Goal: Task Accomplishment & Management: Manage account settings

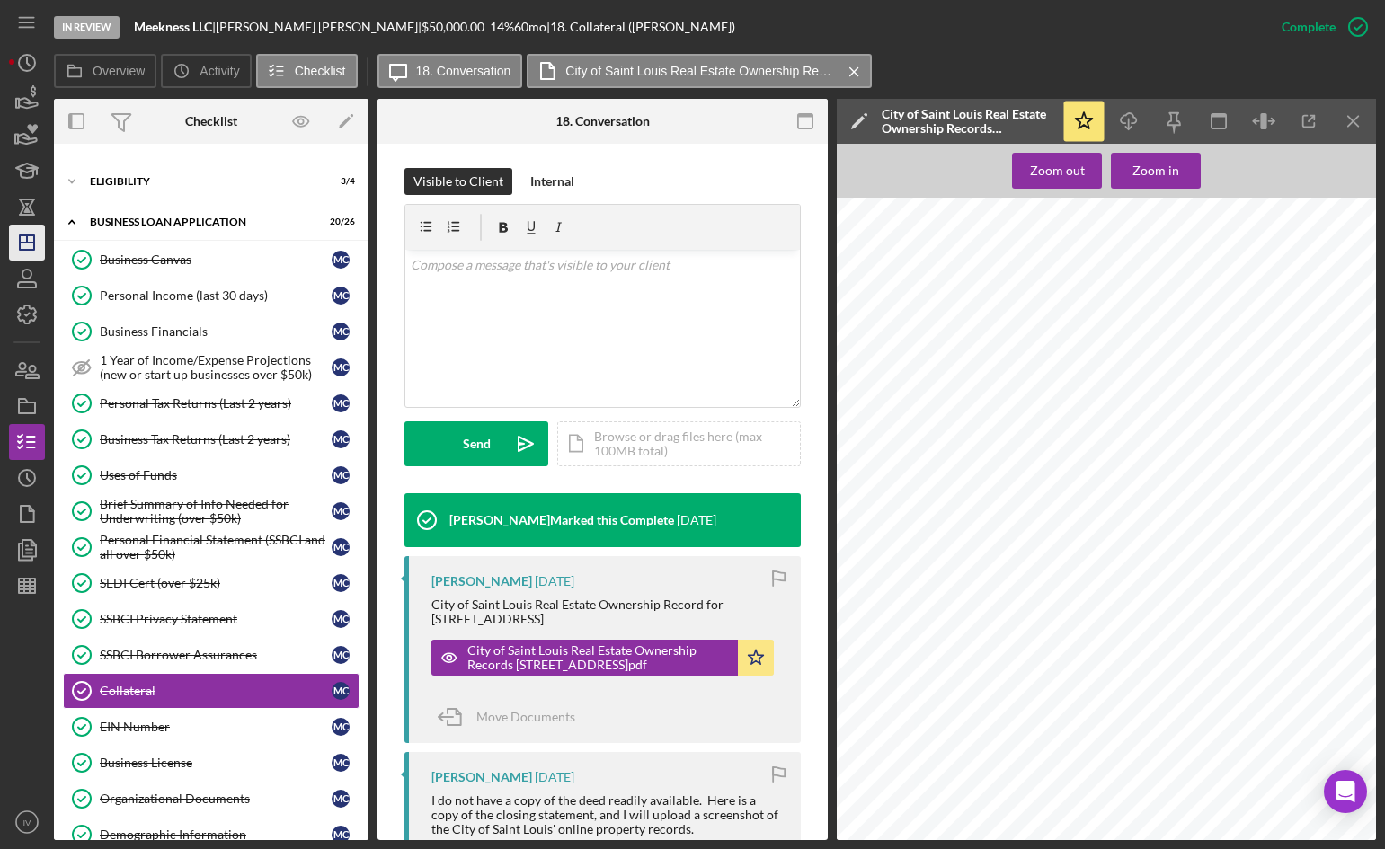
scroll to position [270, 0]
click at [28, 246] on icon "Icon/Dashboard" at bounding box center [26, 242] width 45 height 45
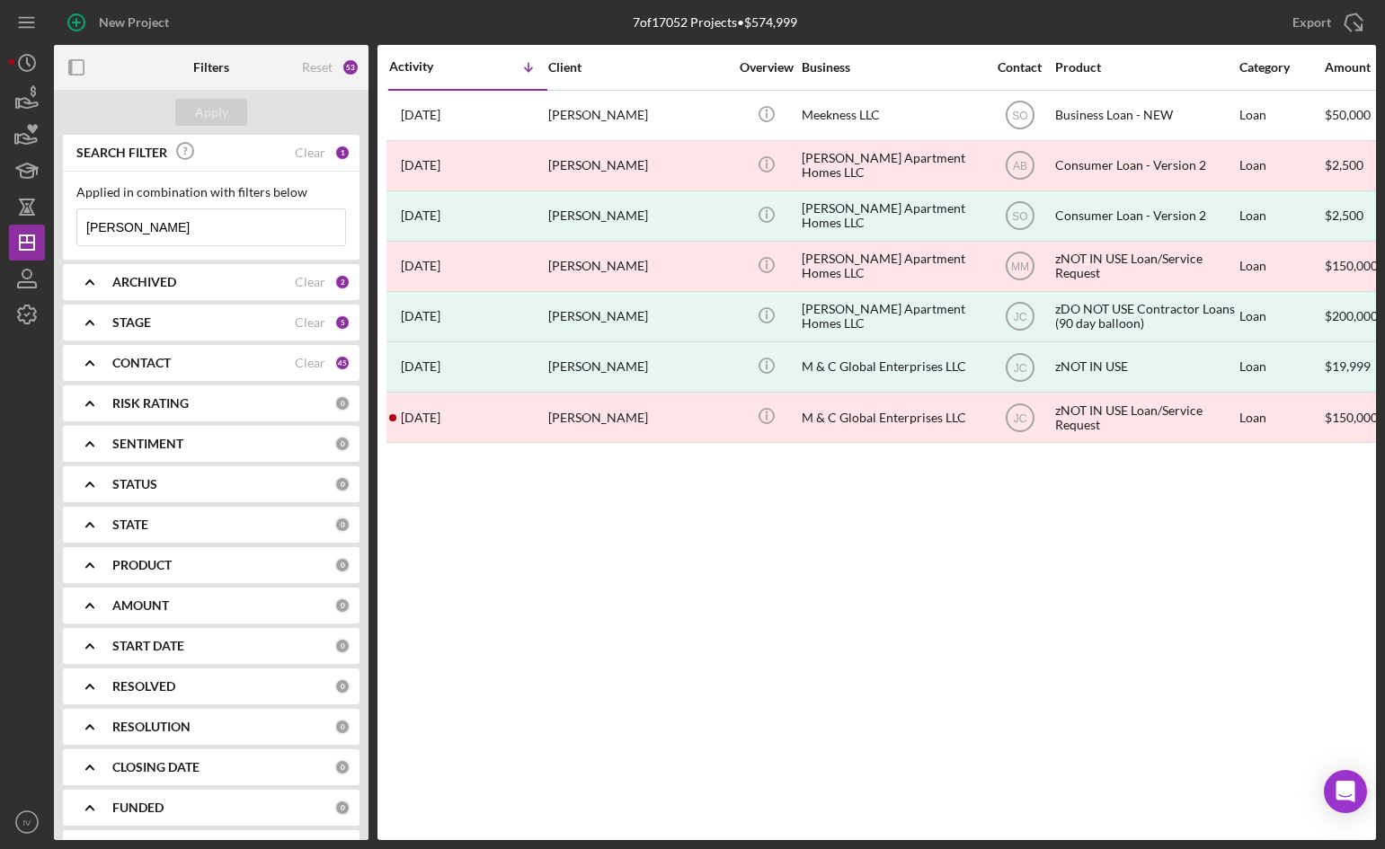
drag, startPoint x: 152, startPoint y: 224, endPoint x: 54, endPoint y: 180, distance: 107.4
click at [0, 196] on div "New Project 7 of 17052 Projects • $574,999 [PERSON_NAME] Export Icon/Export Fil…" at bounding box center [692, 424] width 1385 height 849
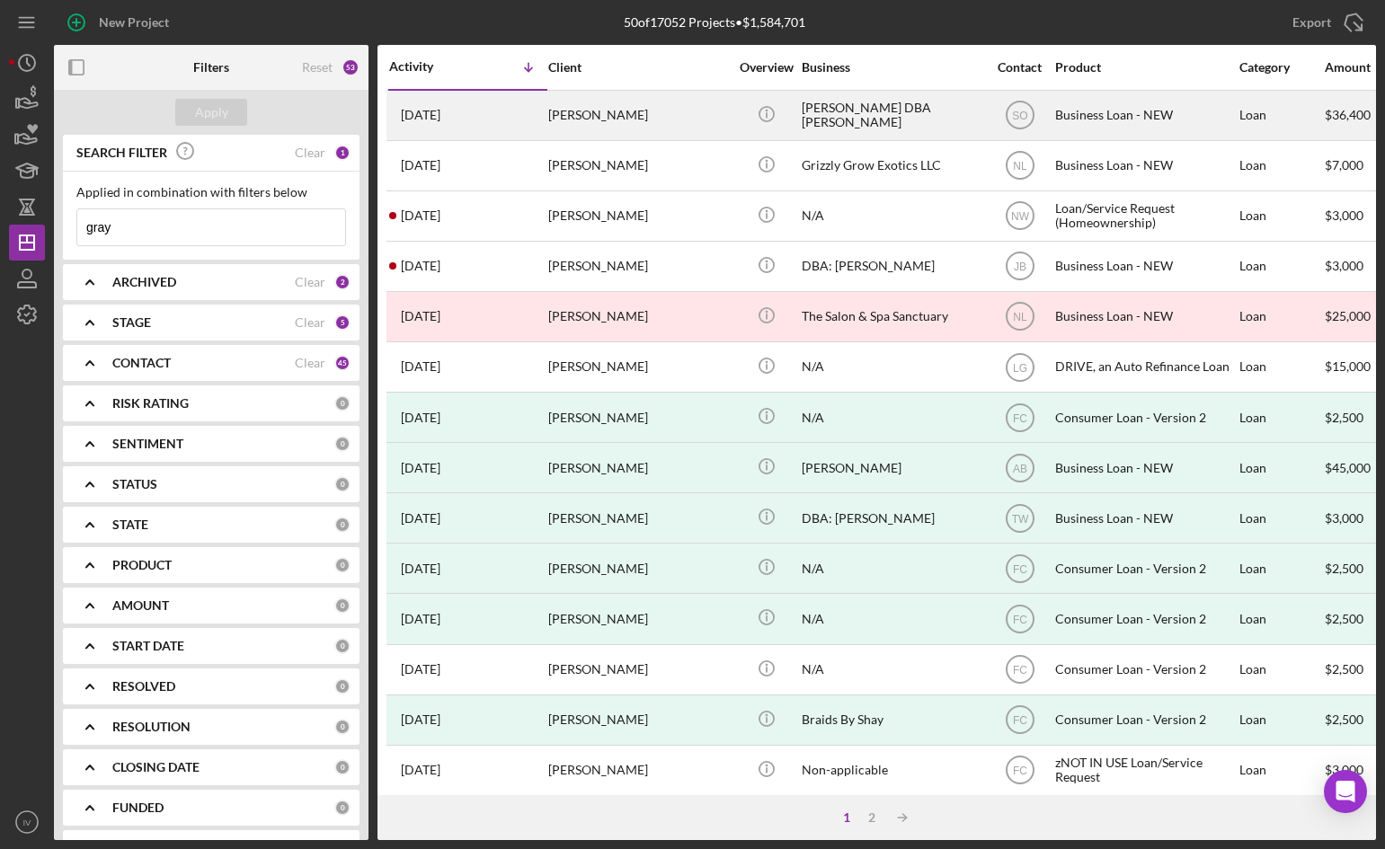
type input "gray"
click at [609, 118] on div "[PERSON_NAME]" at bounding box center [638, 116] width 180 height 48
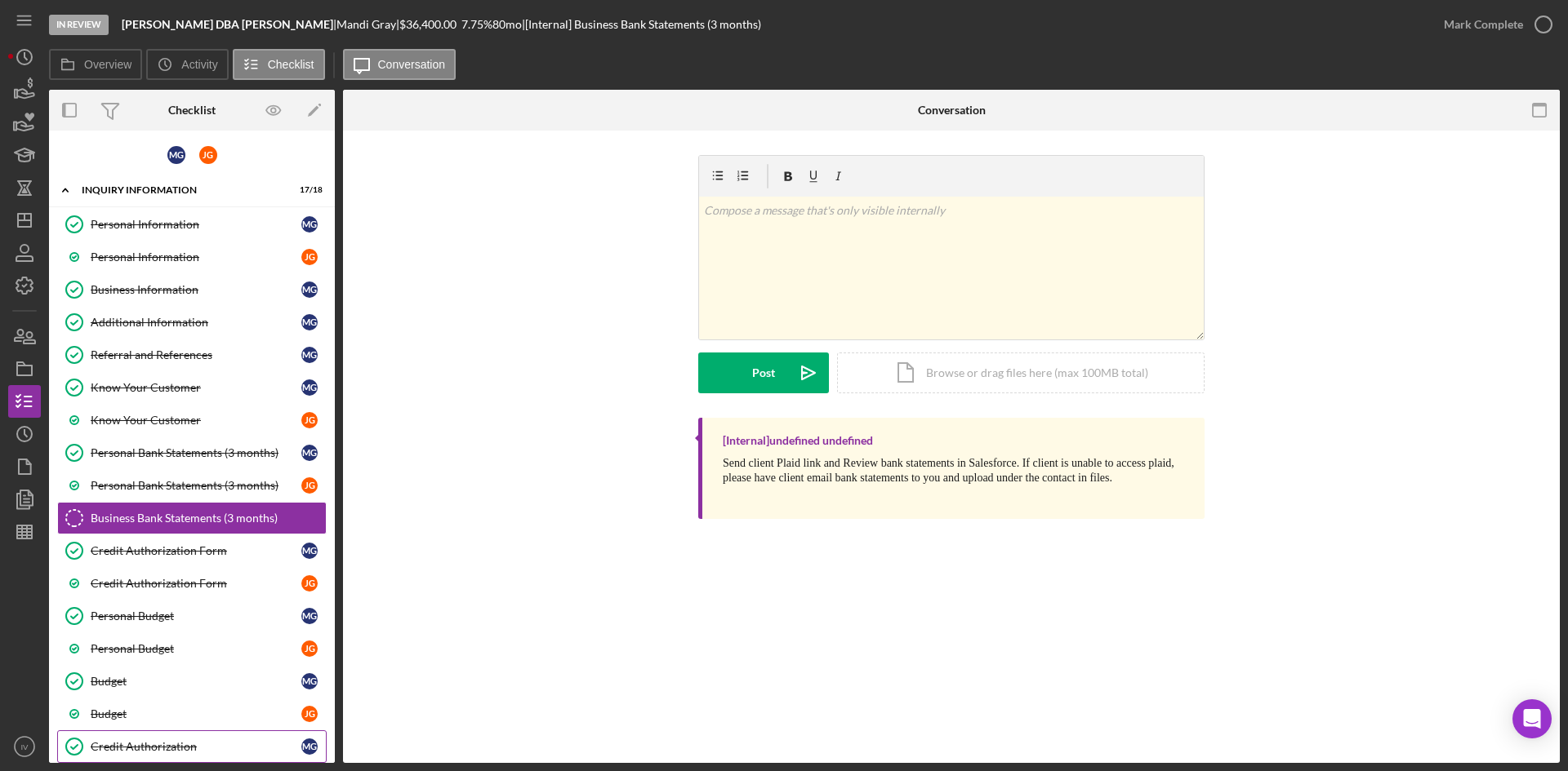
scroll to position [232, 0]
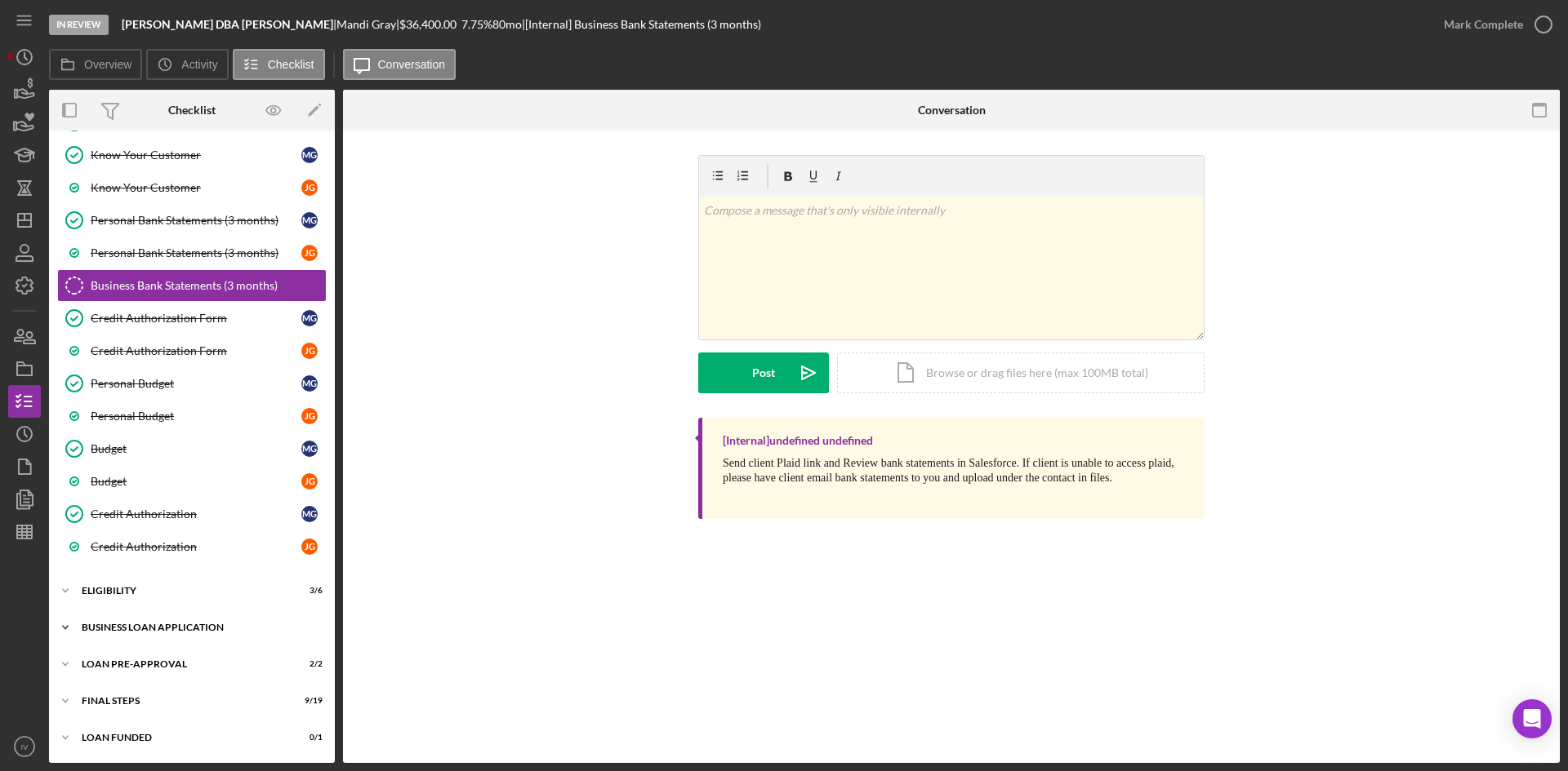
click at [126, 622] on div "Icon/Expander BUSINESS LOAN APPLICATION 20 / 35" at bounding box center [192, 628] width 286 height 33
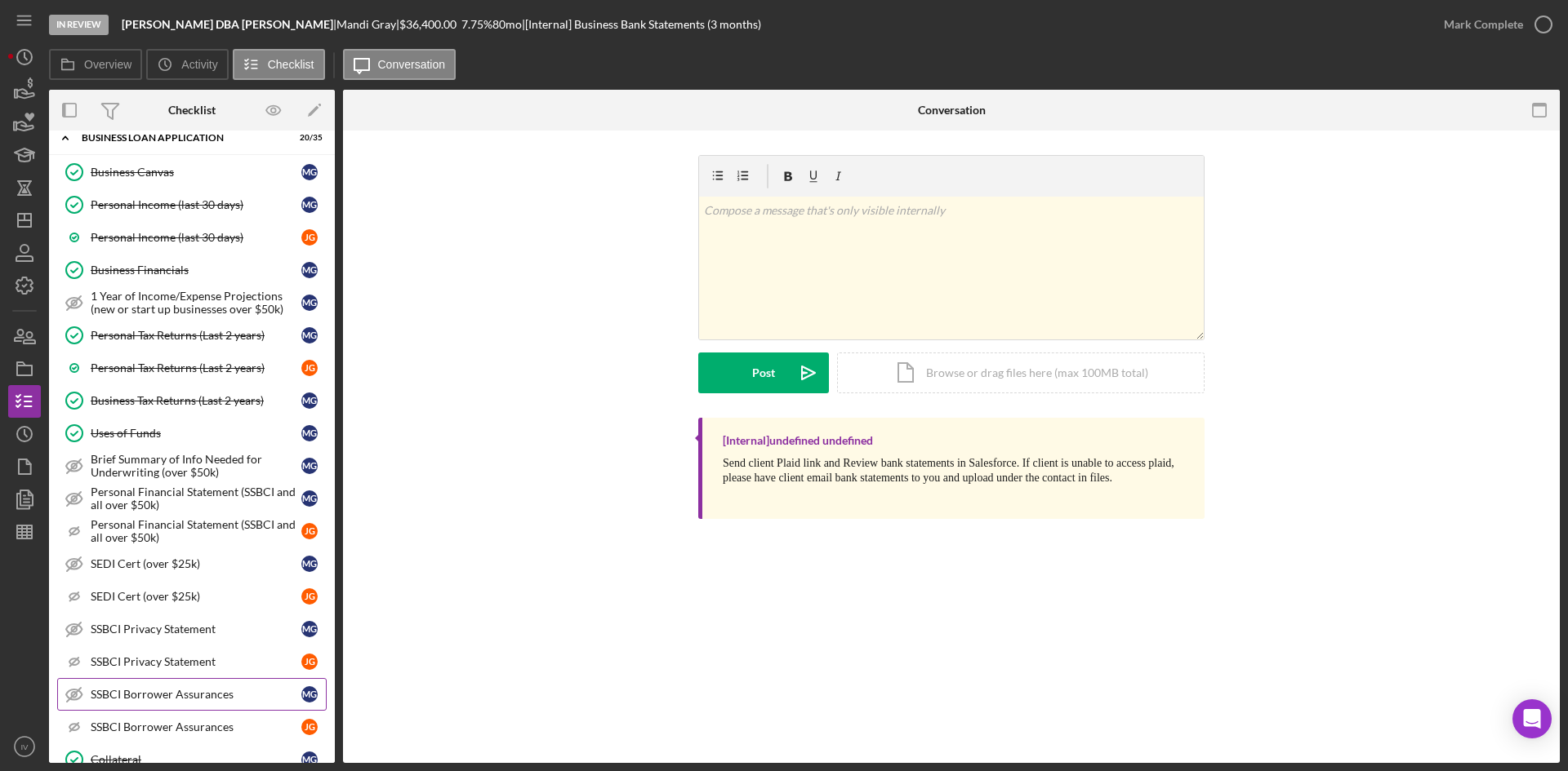
scroll to position [885, 0]
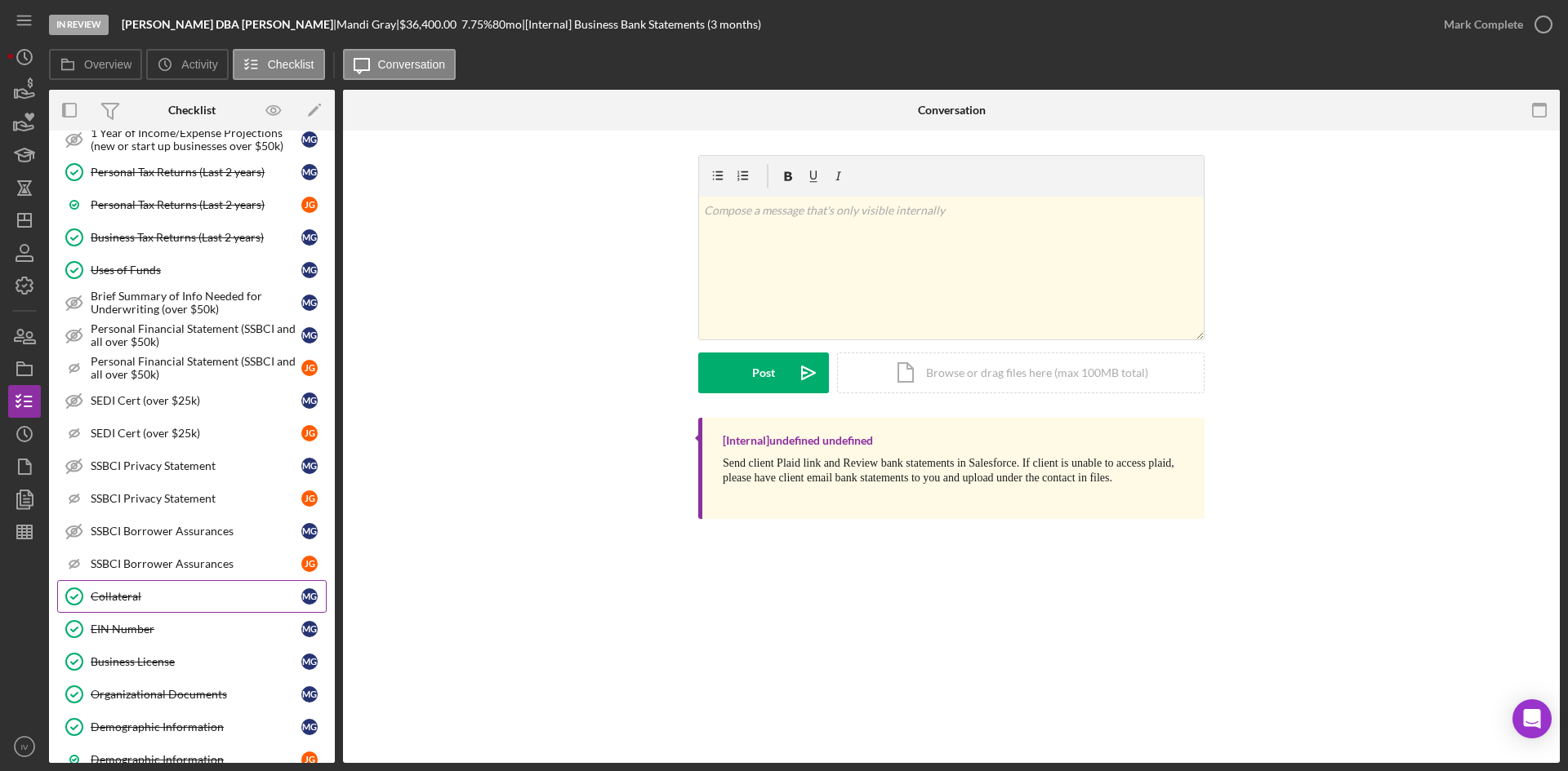
click at [125, 601] on div "Collateral" at bounding box center [196, 597] width 211 height 13
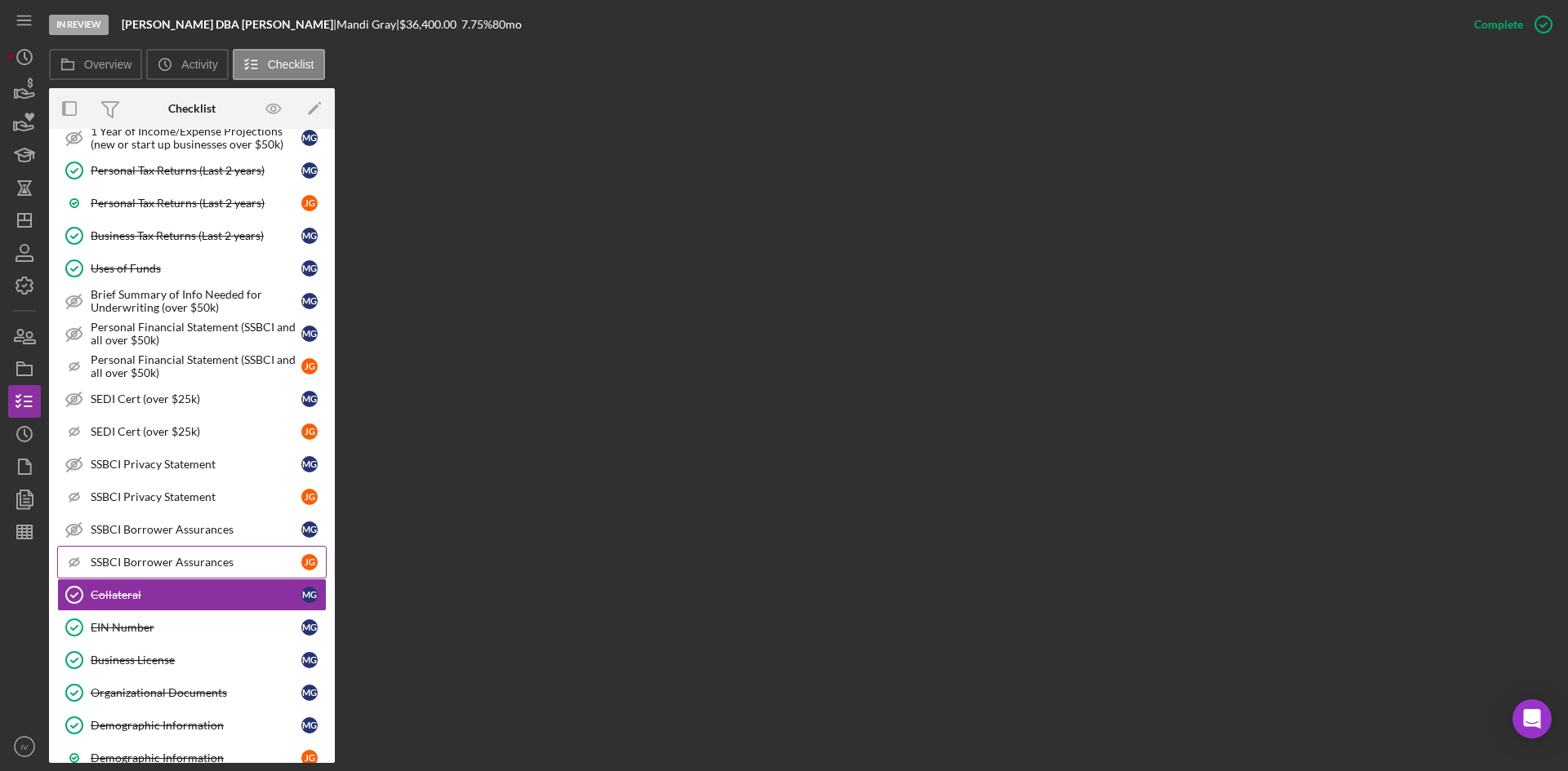
click at [205, 559] on div "SSBCI Borrower Assurances" at bounding box center [196, 562] width 211 height 13
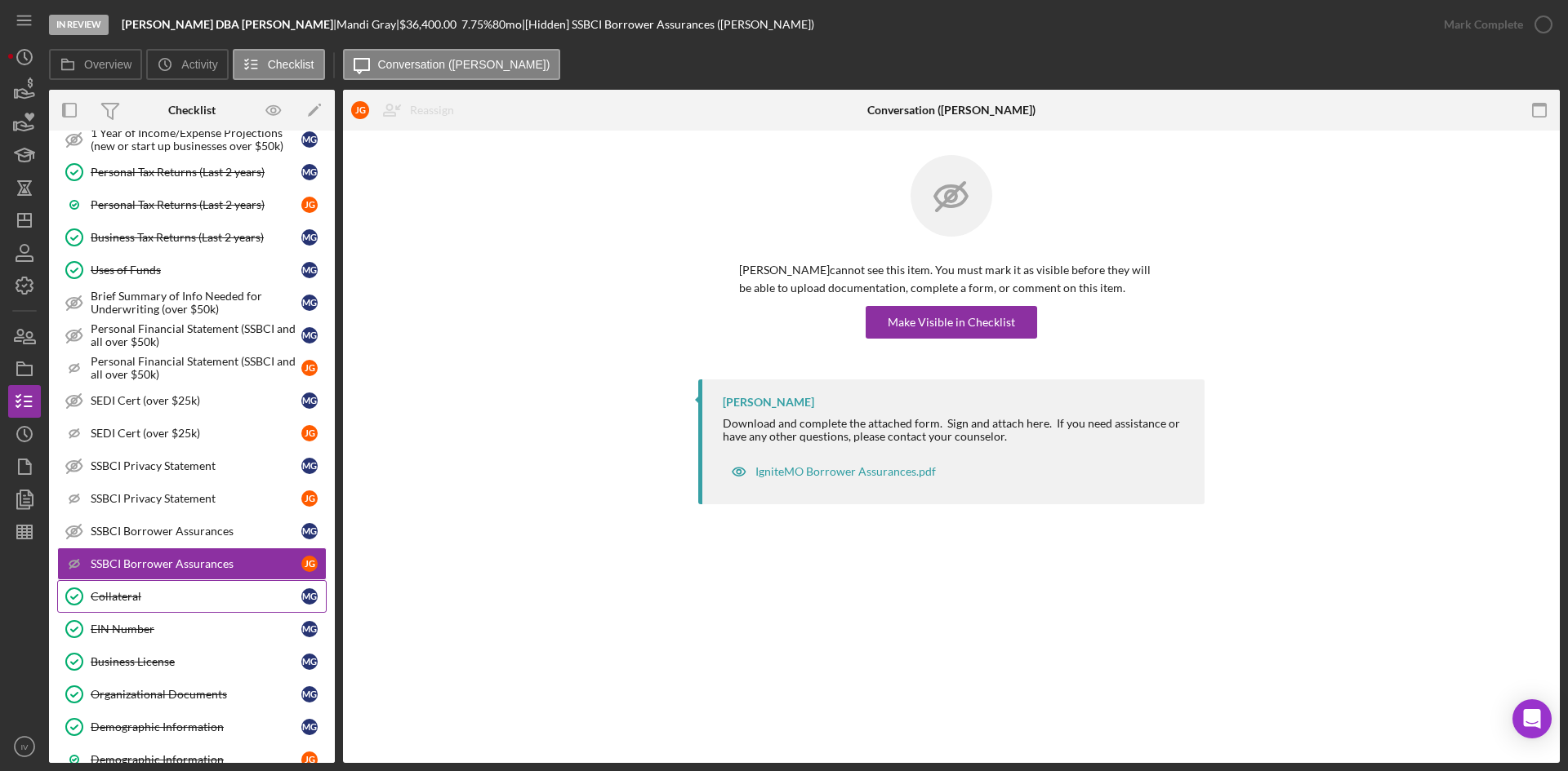
click at [161, 608] on link "Collateral Collateral M G" at bounding box center [192, 597] width 270 height 33
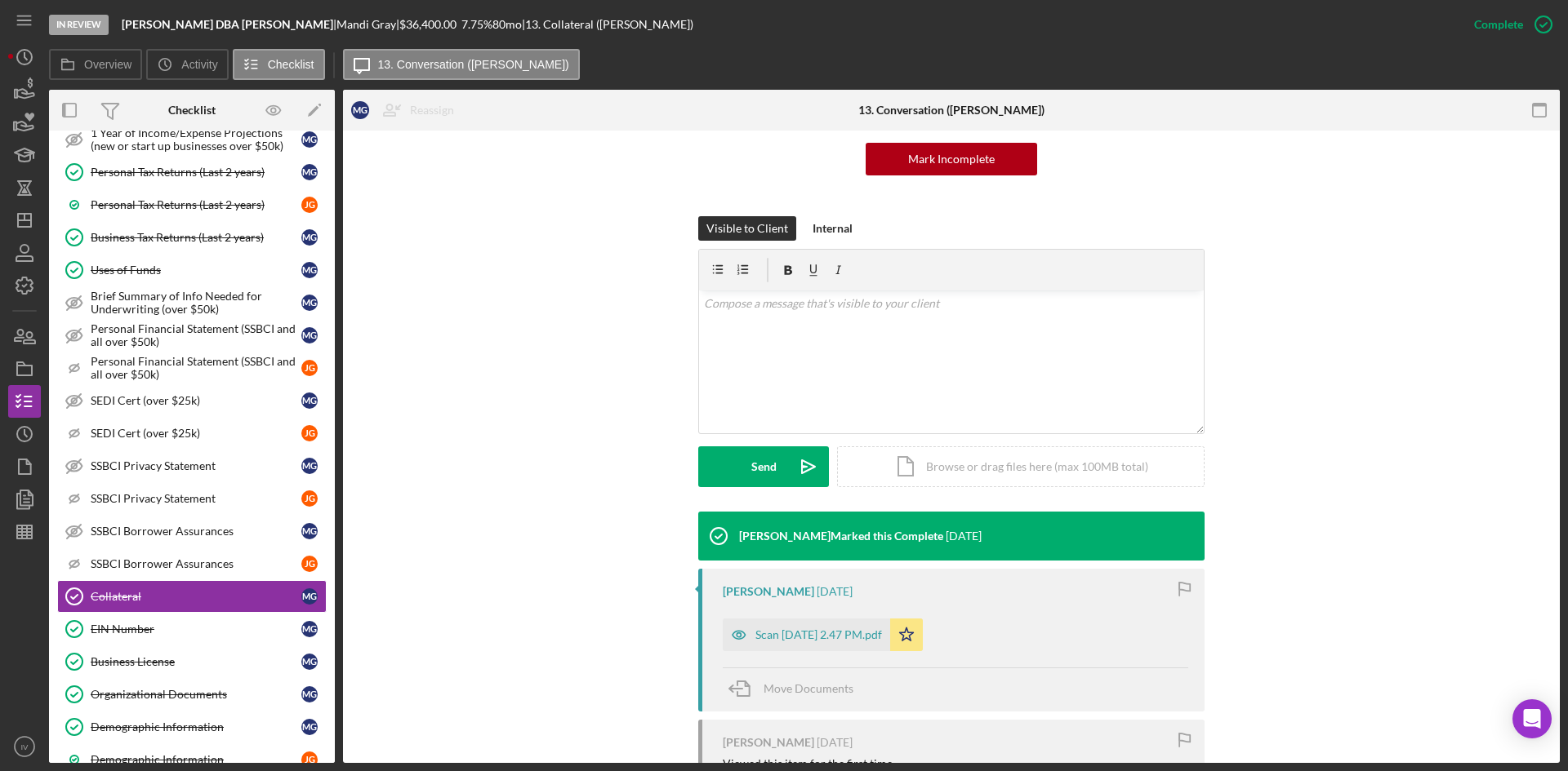
scroll to position [365, 0]
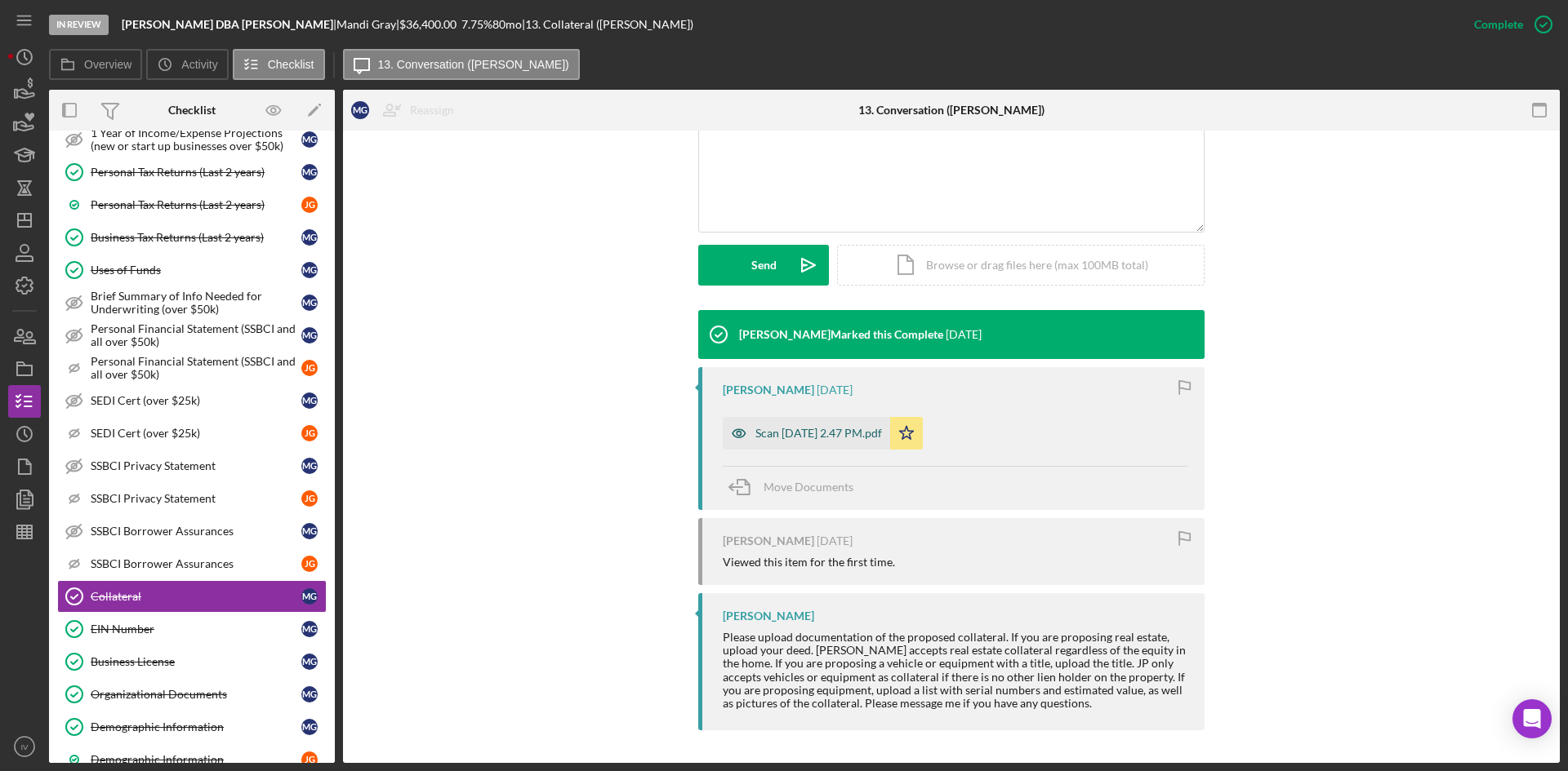
click at [826, 420] on div "Scan [DATE] 2.47 PM.pdf" at bounding box center [806, 433] width 167 height 33
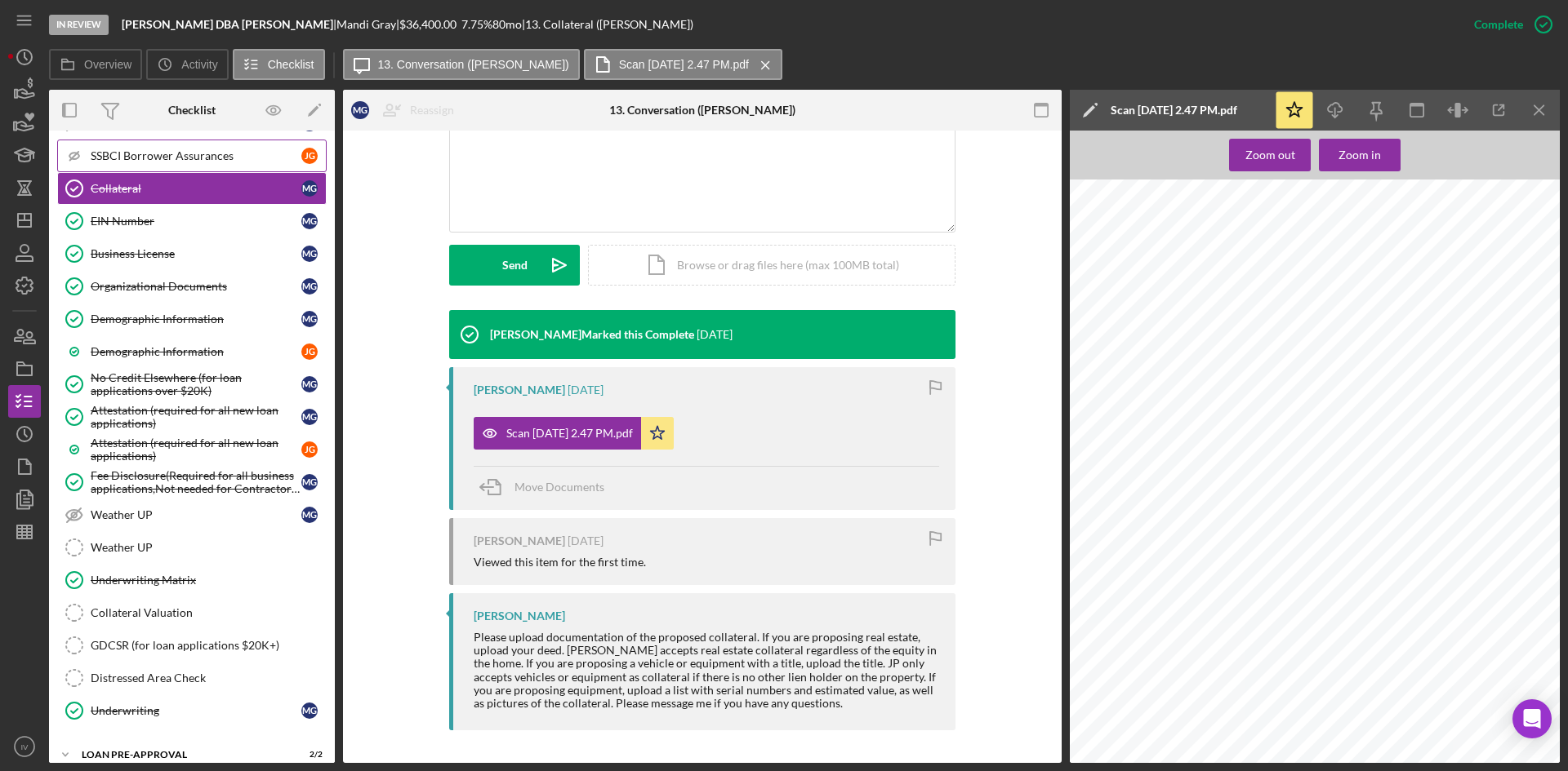
scroll to position [1384, 0]
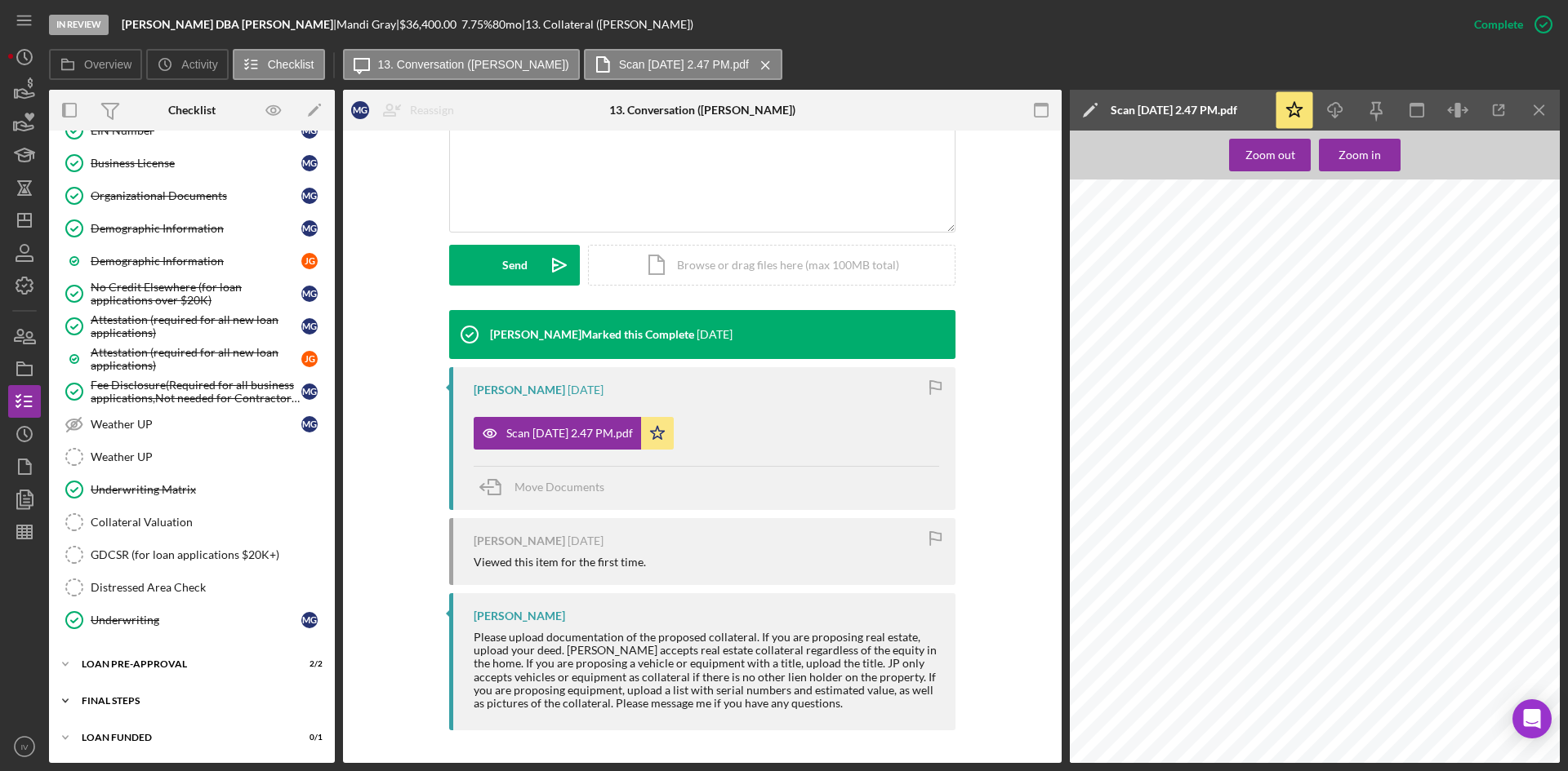
click at [111, 697] on div "FINAL STEPS" at bounding box center [198, 701] width 233 height 10
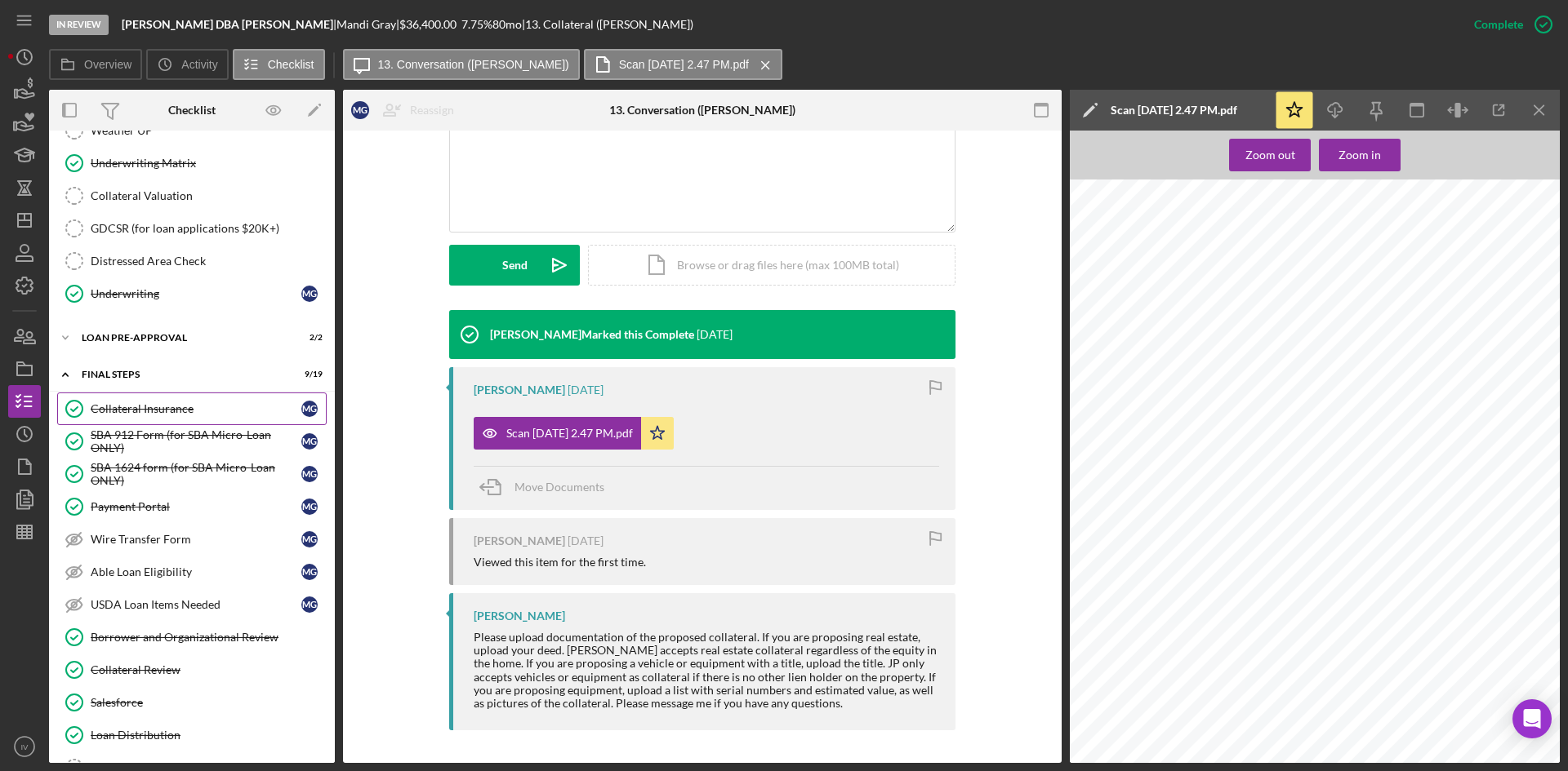
click at [166, 410] on div "Collateral Insurance" at bounding box center [196, 409] width 211 height 13
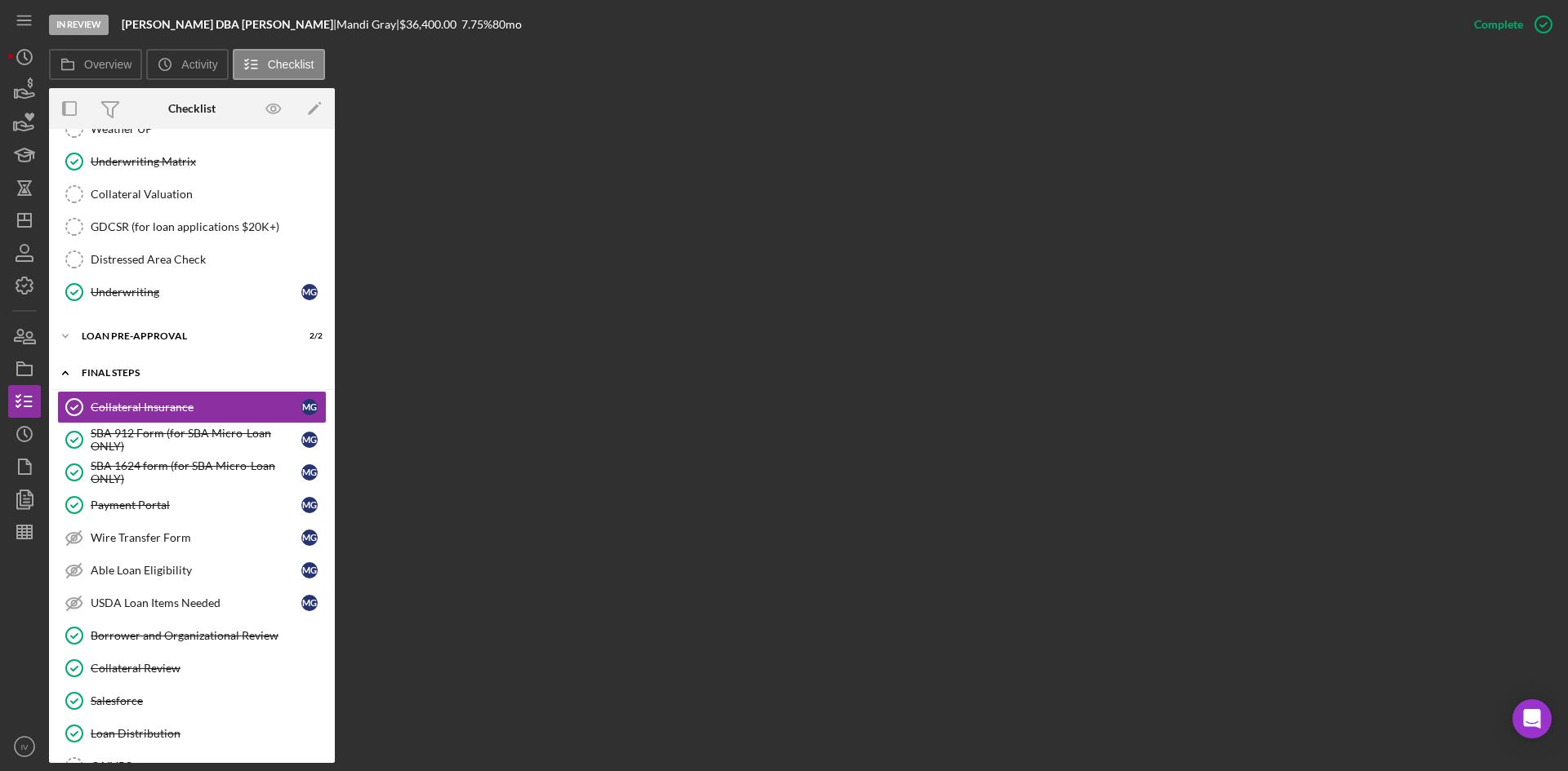
click at [165, 386] on div "Icon/Expander FINAL STEPS 9 / 19" at bounding box center [192, 373] width 286 height 34
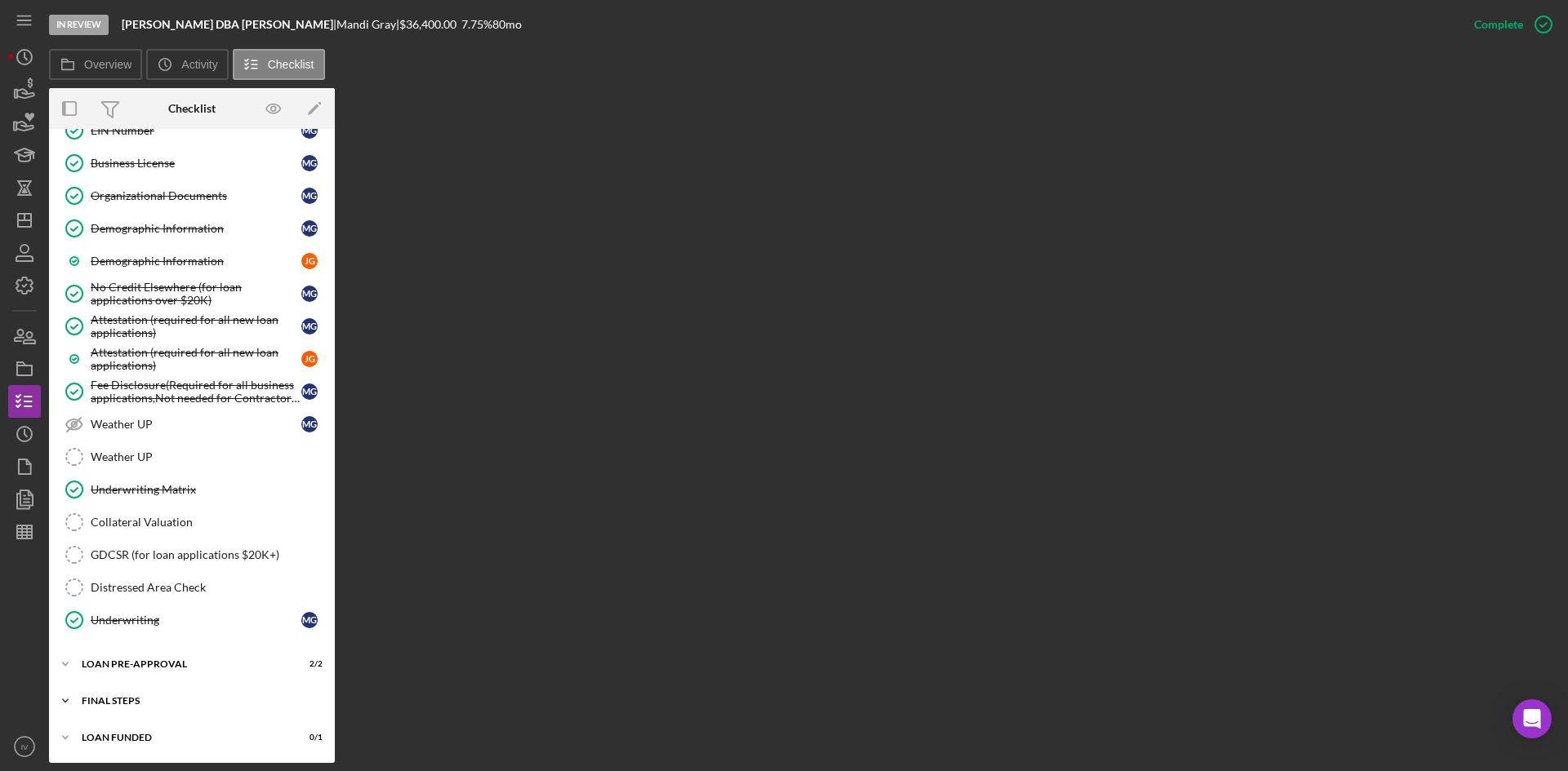
scroll to position [1382, 0]
click at [102, 712] on div "Icon/Expander FINAL STEPS 9 / 19" at bounding box center [192, 701] width 286 height 33
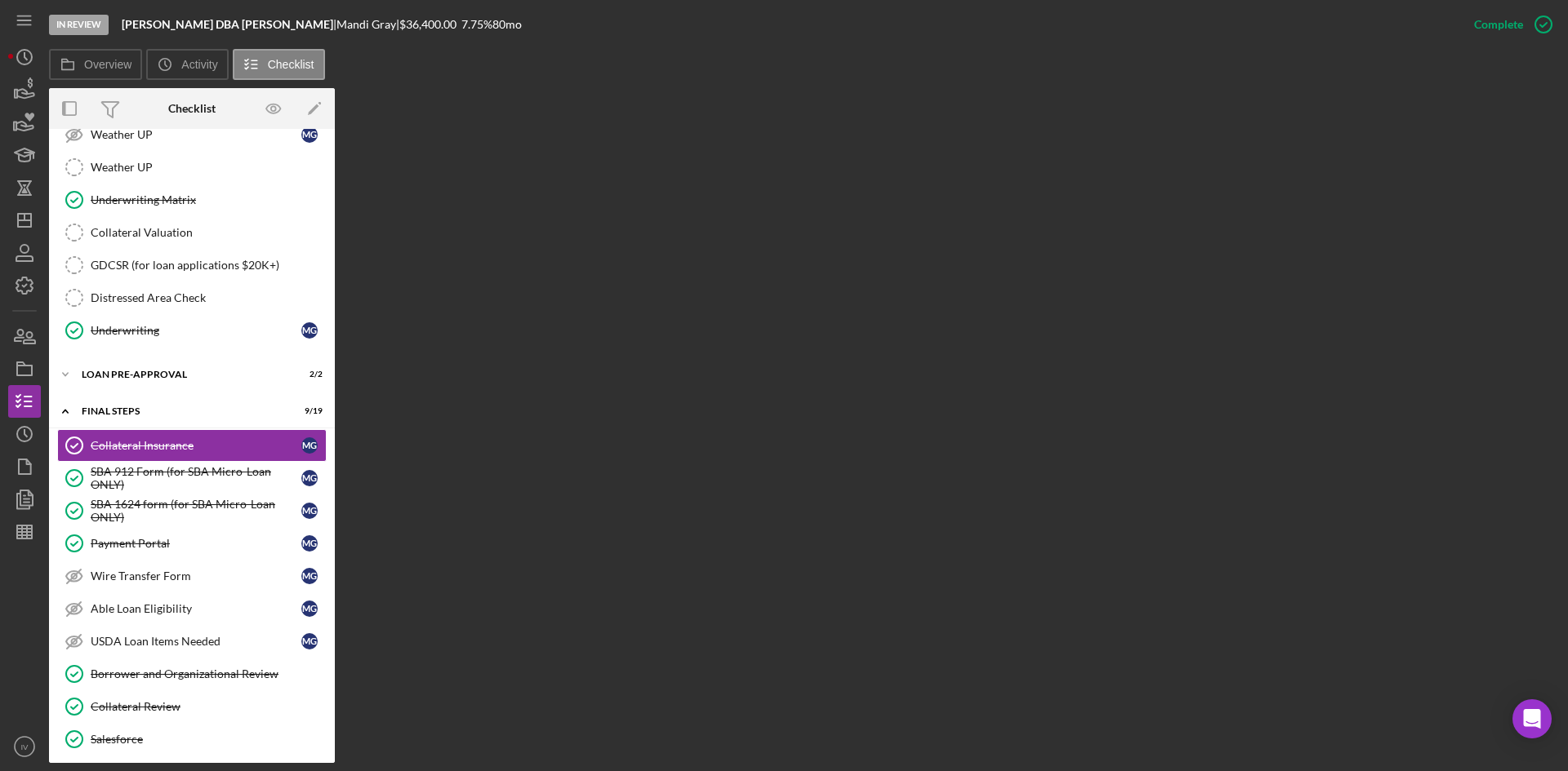
scroll to position [1835, 0]
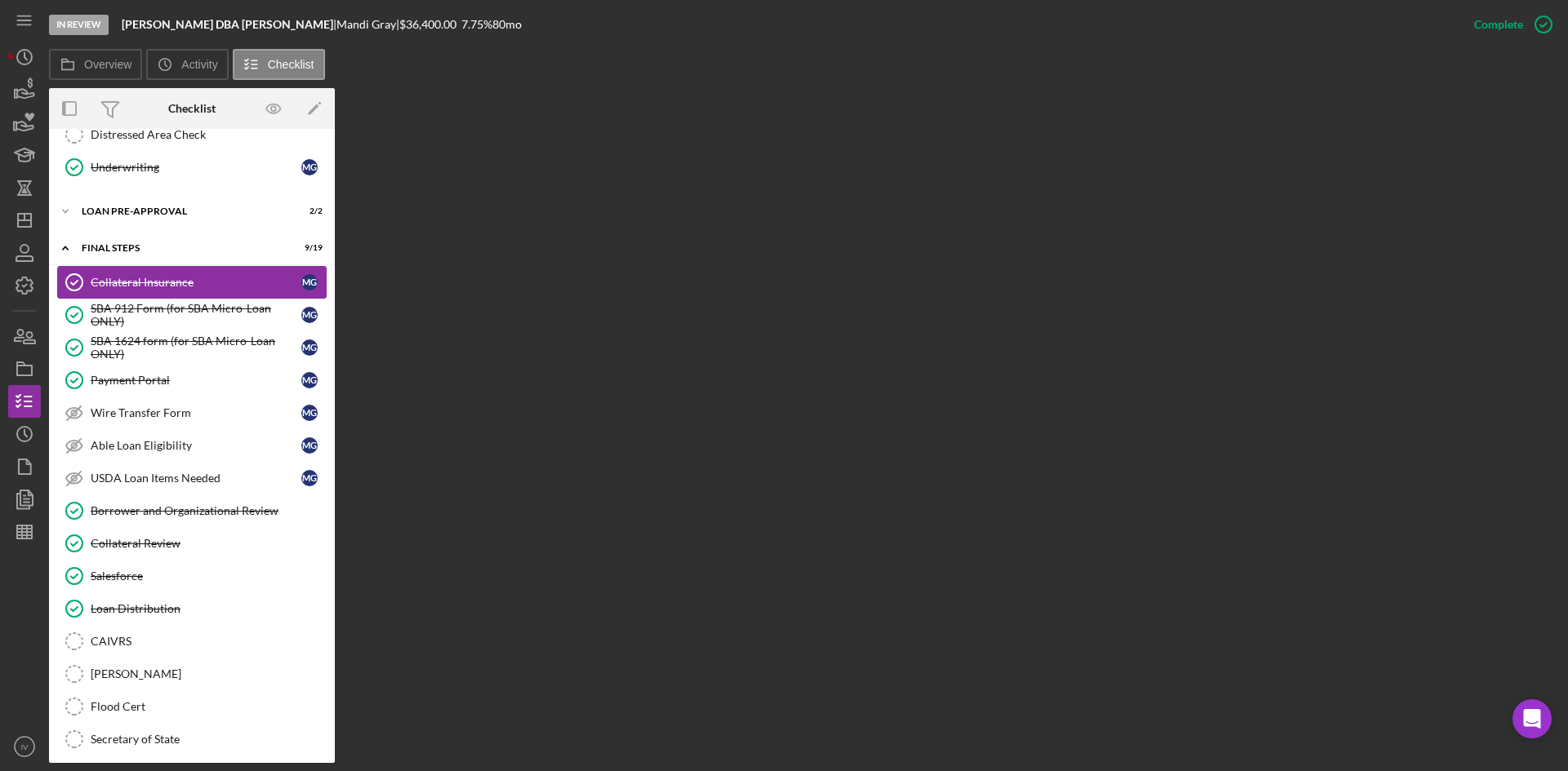
click at [163, 293] on link "Collateral Insurance Collateral Insurance M G" at bounding box center [192, 282] width 270 height 33
click at [158, 321] on div "SBA 912 Form (for SBA Micro-Loan ONLY)" at bounding box center [196, 315] width 211 height 26
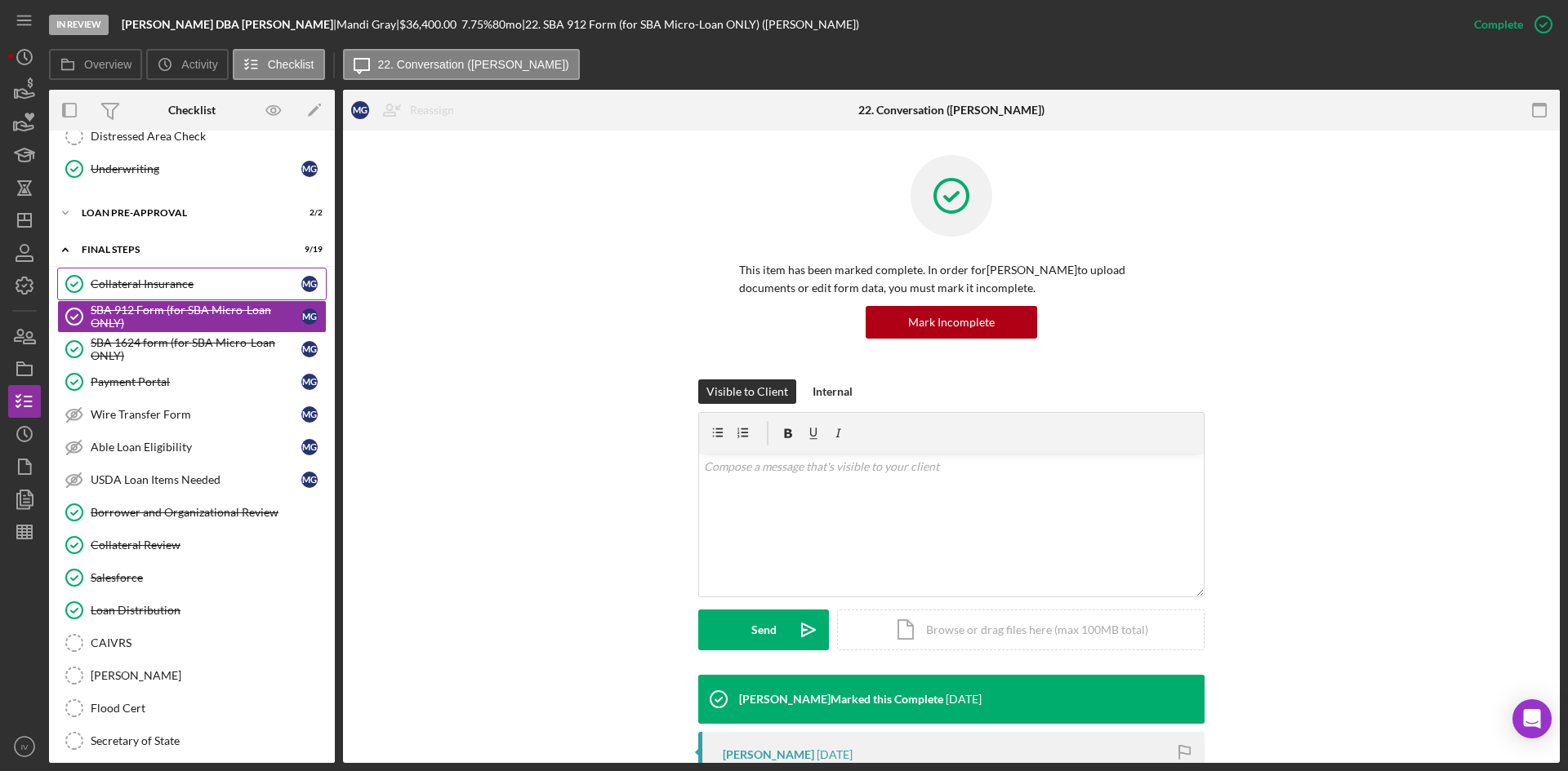
click at [157, 290] on div "Collateral Insurance" at bounding box center [196, 284] width 211 height 13
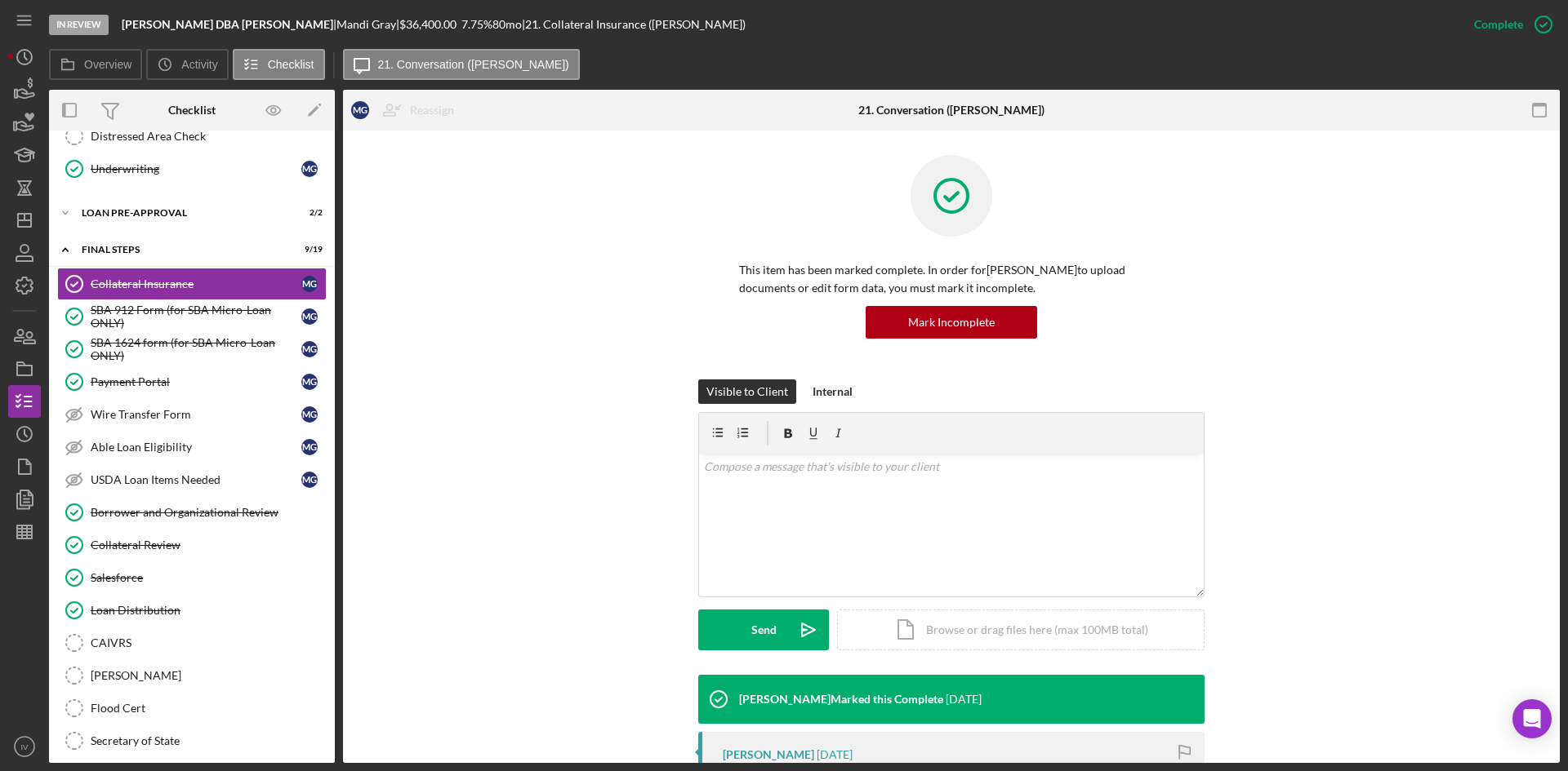
scroll to position [326, 0]
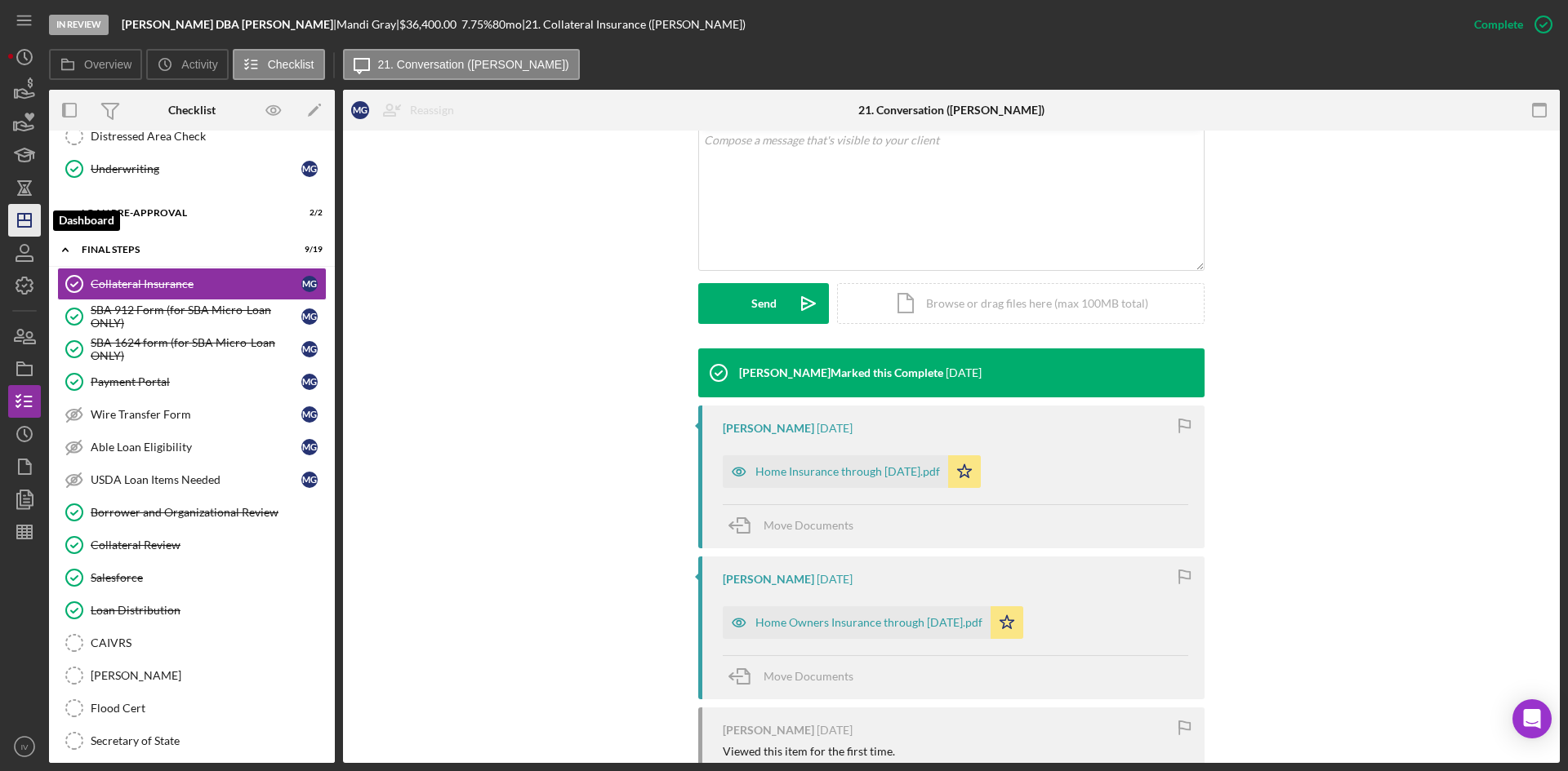
click at [16, 216] on icon "Icon/Dashboard" at bounding box center [24, 220] width 41 height 41
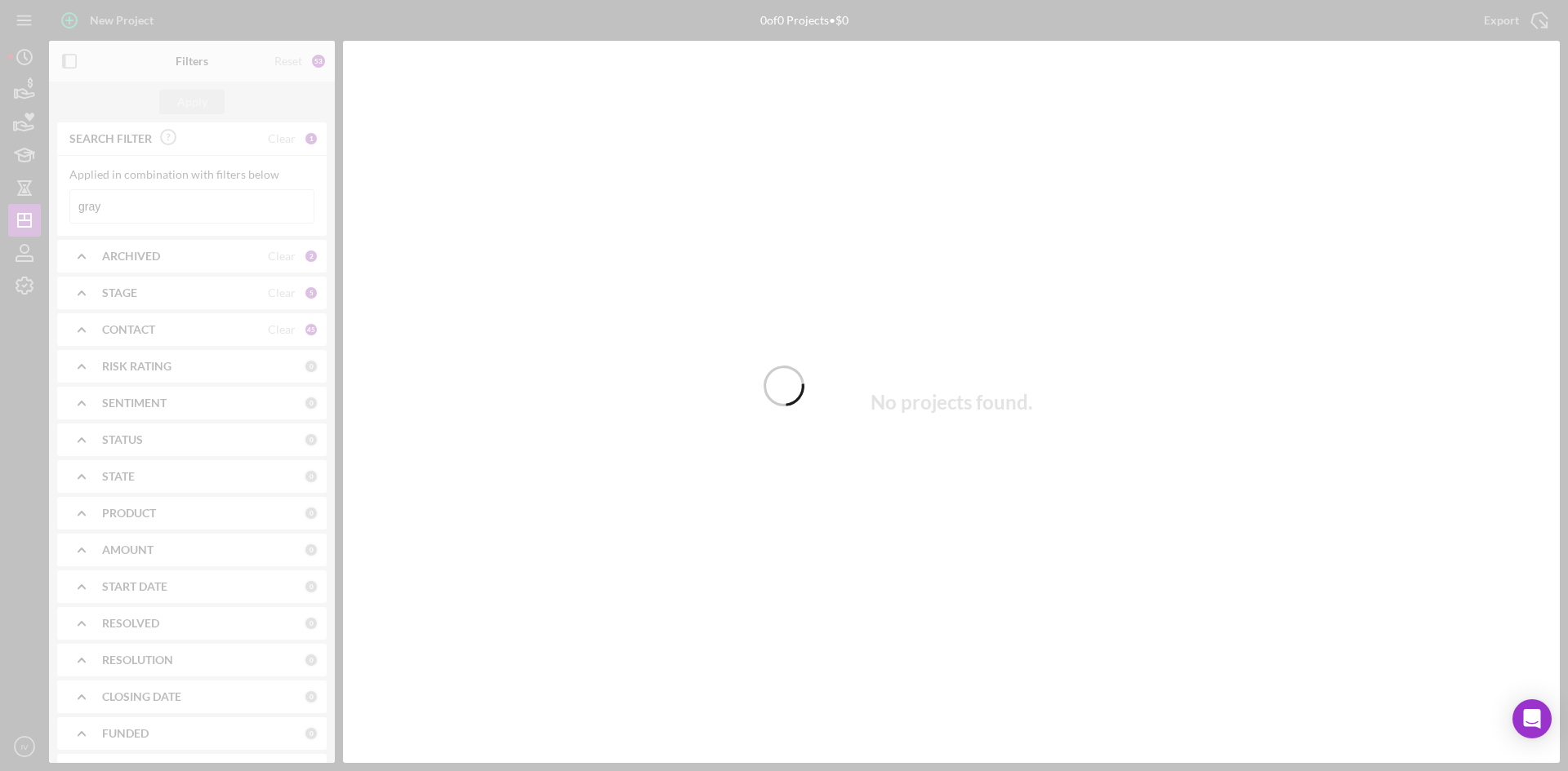
click at [132, 211] on div at bounding box center [784, 385] width 1568 height 771
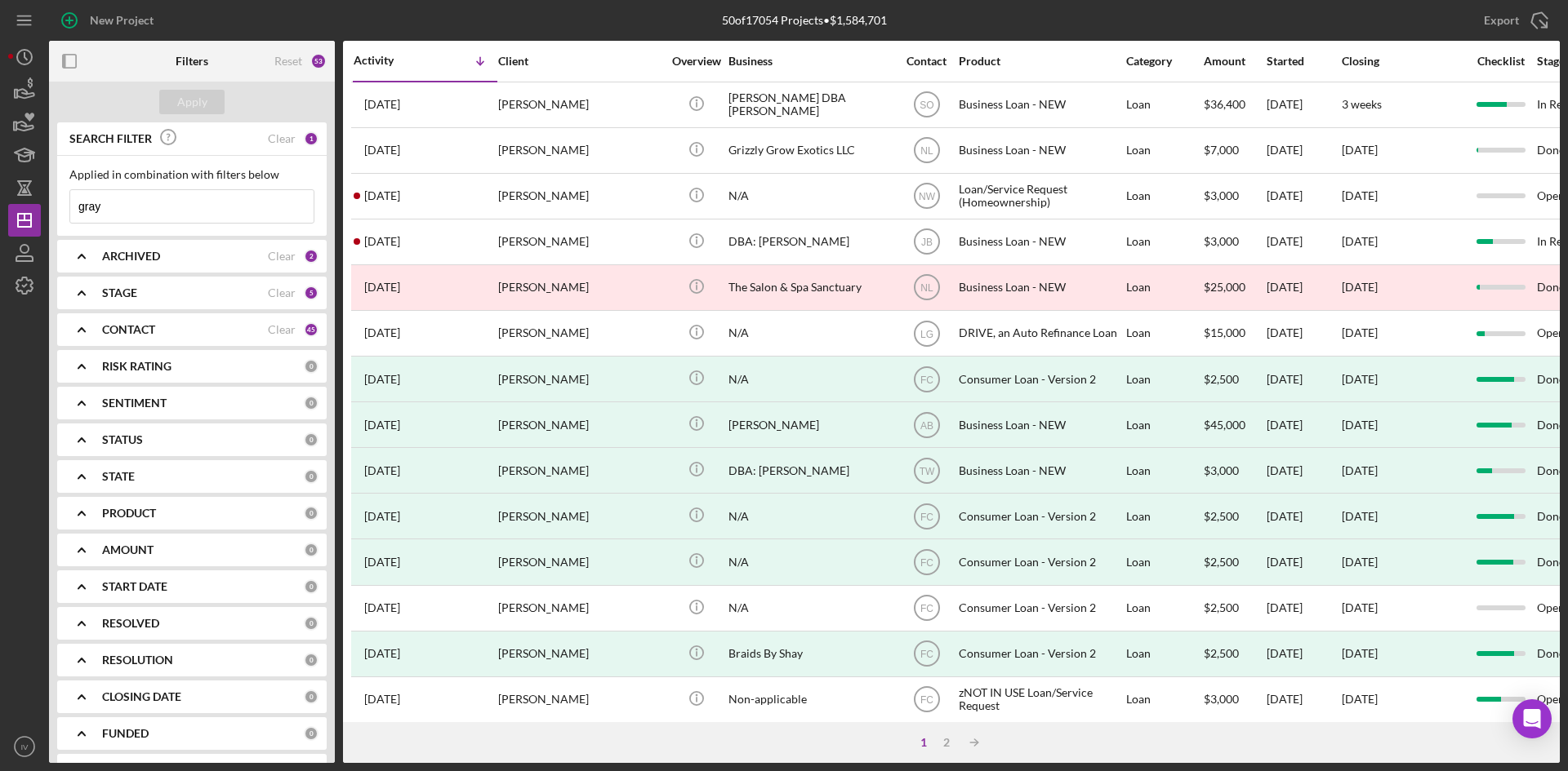
drag, startPoint x: 198, startPoint y: 213, endPoint x: 88, endPoint y: 210, distance: 110.0
click at [88, 210] on input "gray" at bounding box center [192, 206] width 243 height 33
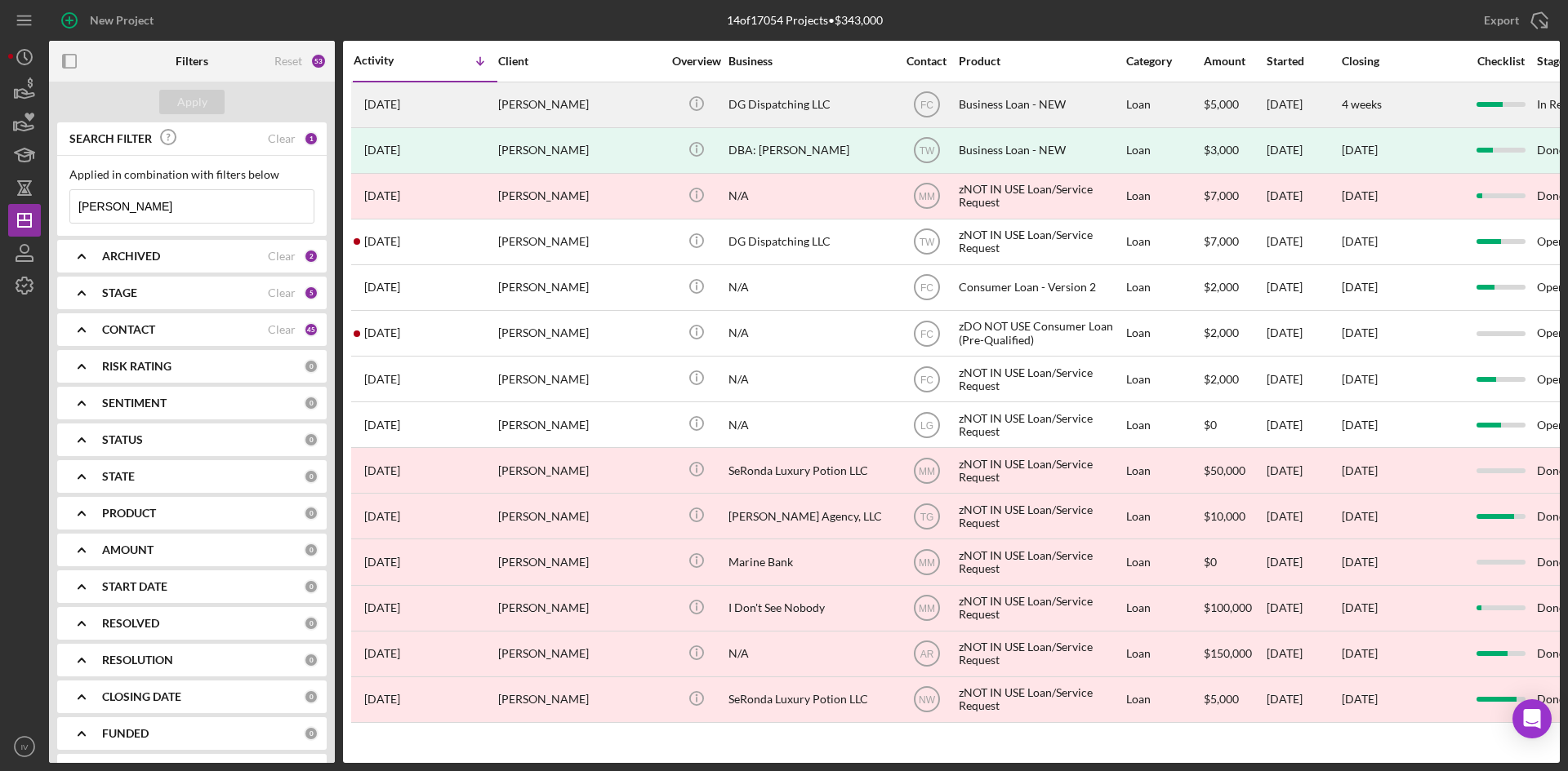
type input "[PERSON_NAME]"
click at [567, 108] on div "[PERSON_NAME]" at bounding box center [580, 105] width 164 height 44
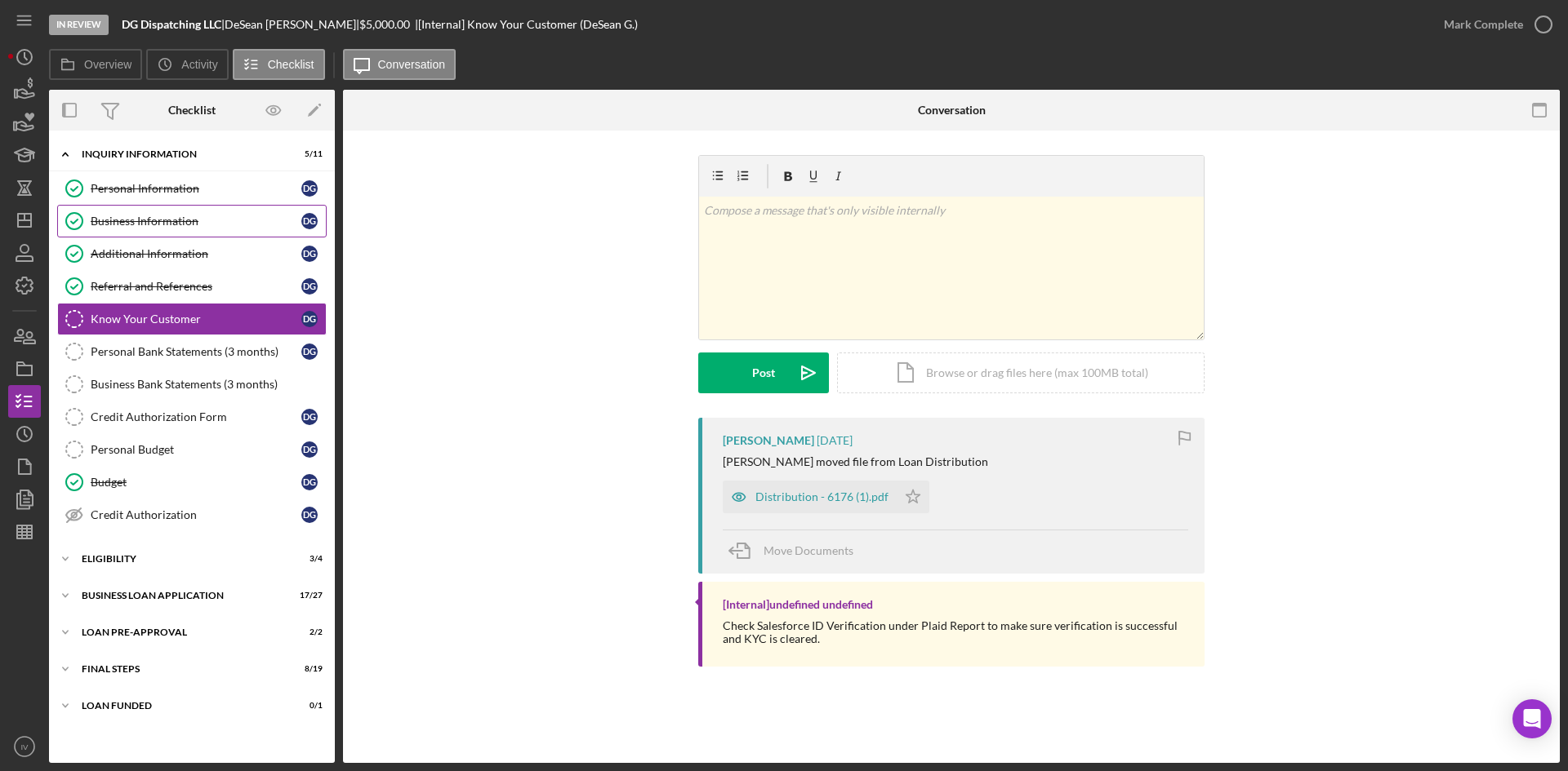
click at [157, 227] on div "Business Information" at bounding box center [196, 221] width 211 height 13
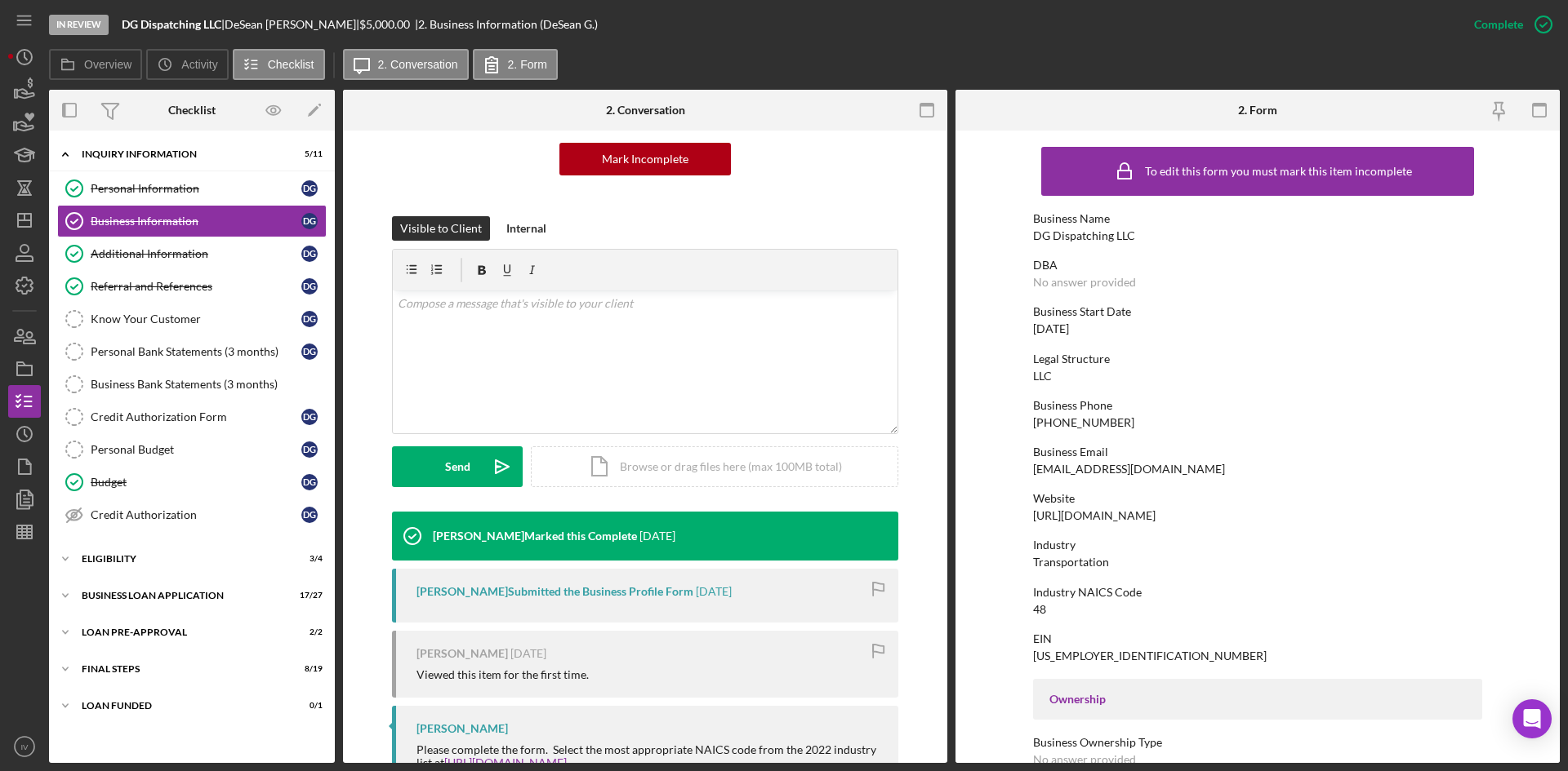
scroll to position [245, 0]
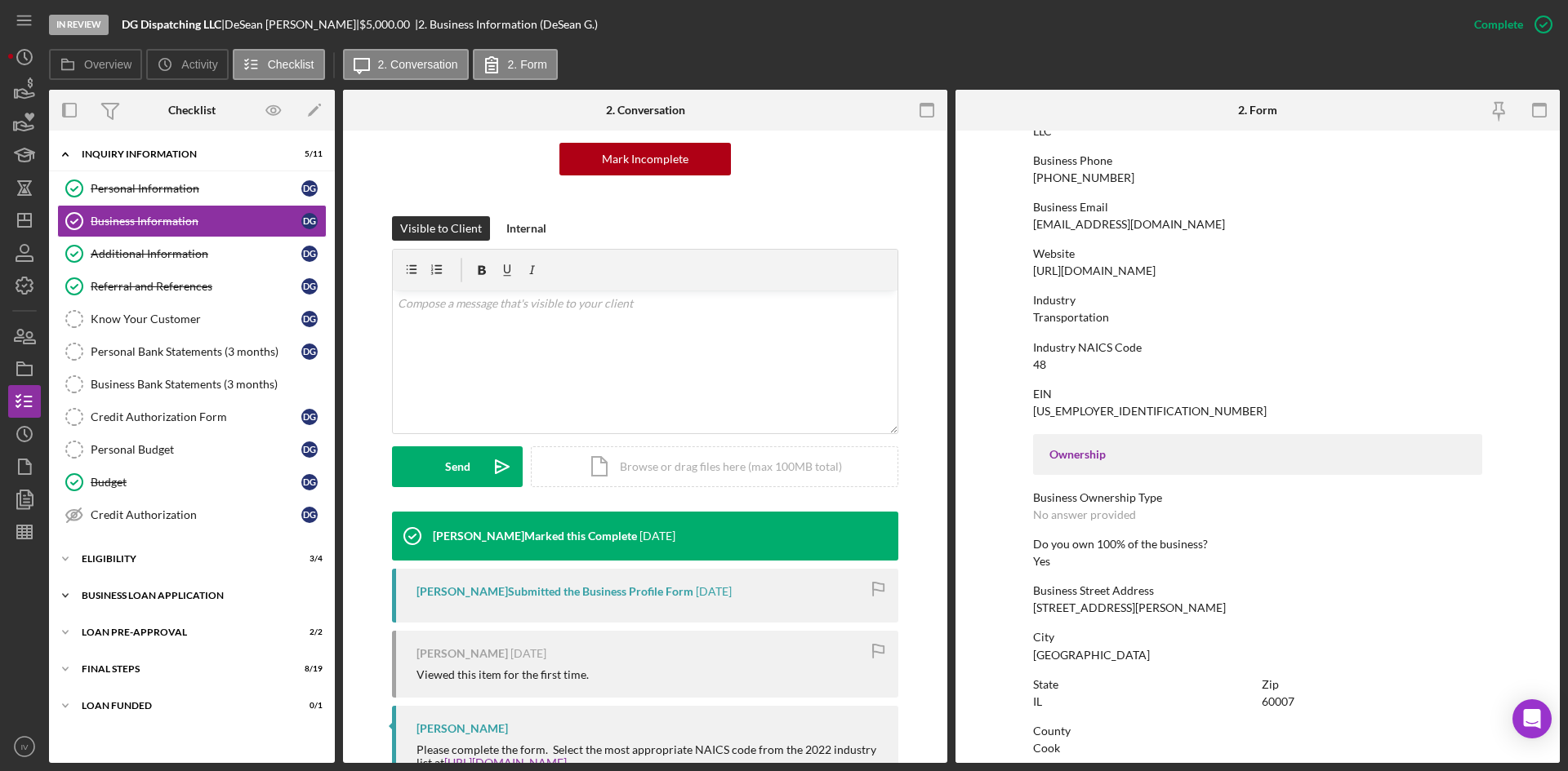
click at [147, 594] on div "BUSINESS LOAN APPLICATION" at bounding box center [198, 596] width 233 height 10
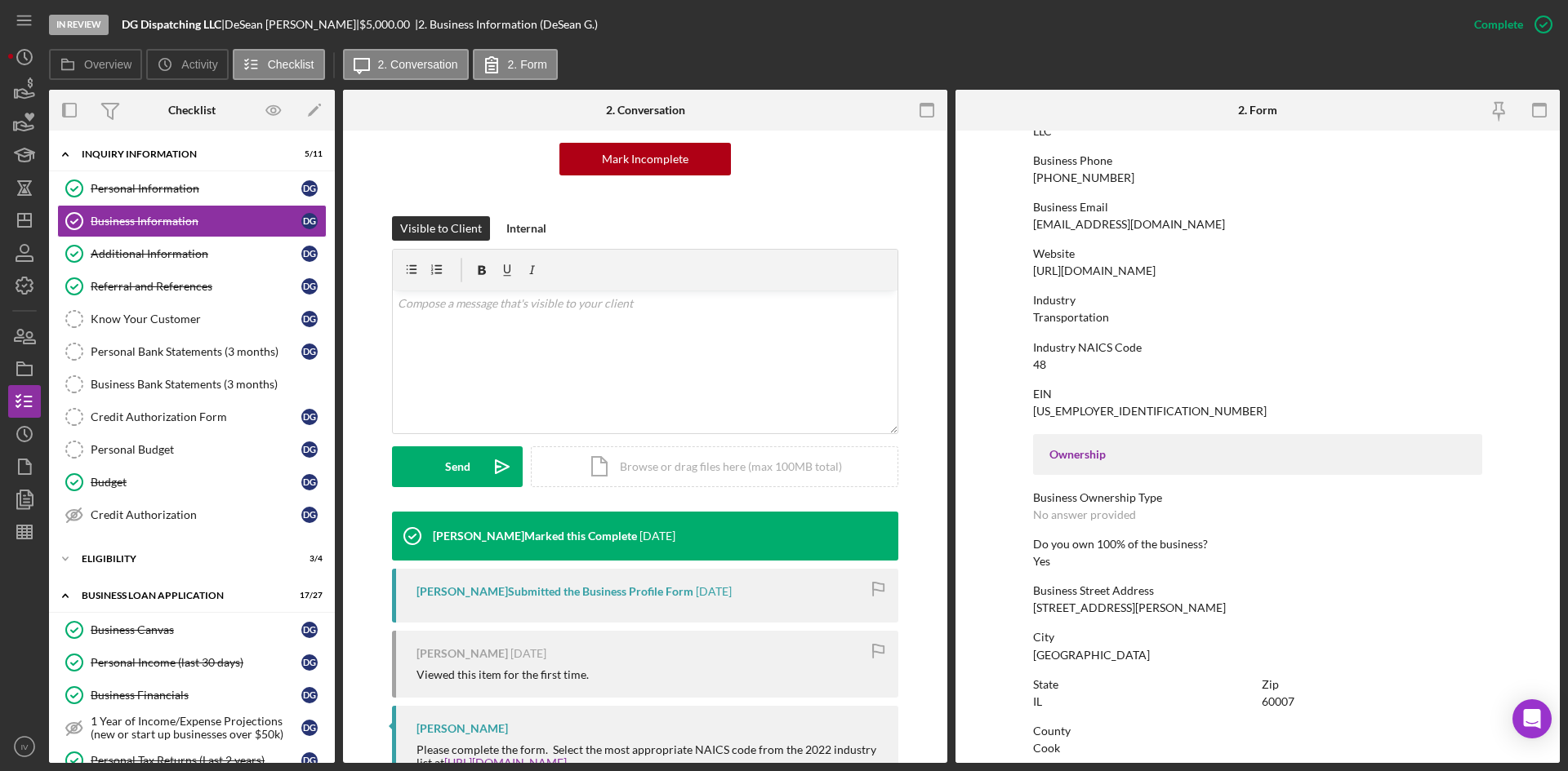
scroll to position [326, 0]
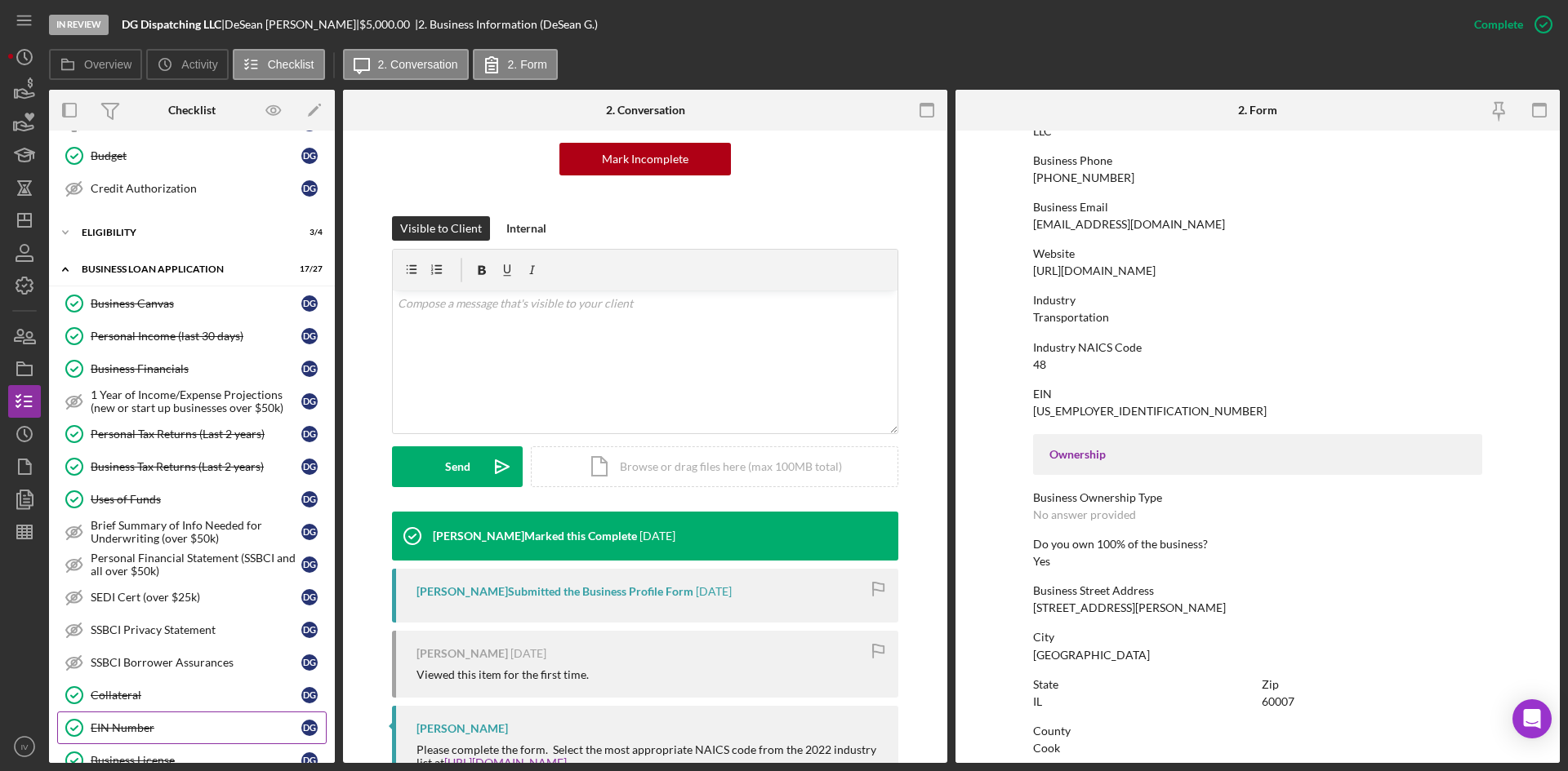
click at [142, 724] on div "EIN Number" at bounding box center [196, 727] width 211 height 13
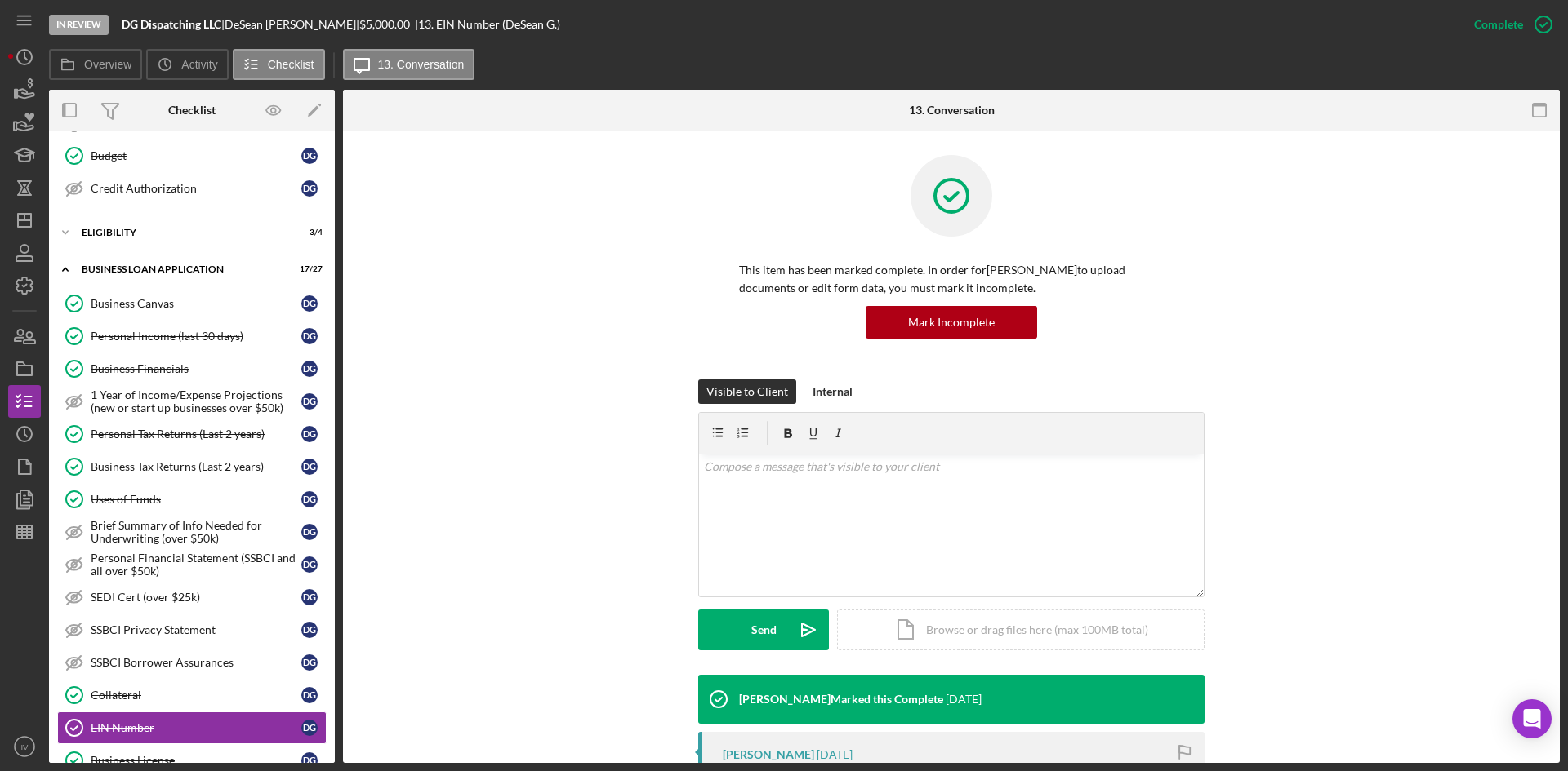
scroll to position [245, 0]
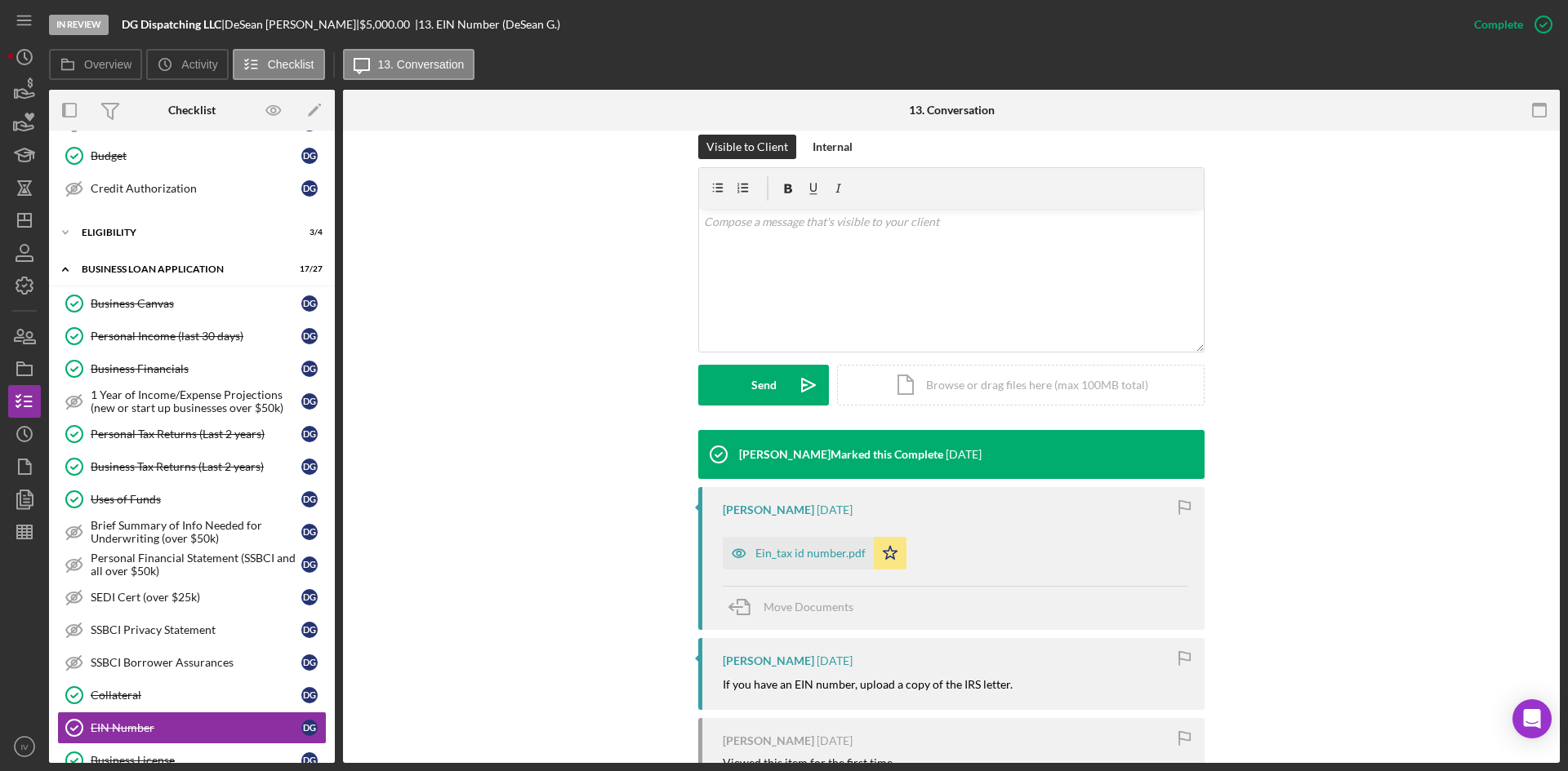
click at [752, 531] on div "Ein_tax id number.pdf Icon/Star" at bounding box center [818, 549] width 192 height 41
click at [760, 547] on div "Ein_tax id number.pdf" at bounding box center [809, 553] width 110 height 13
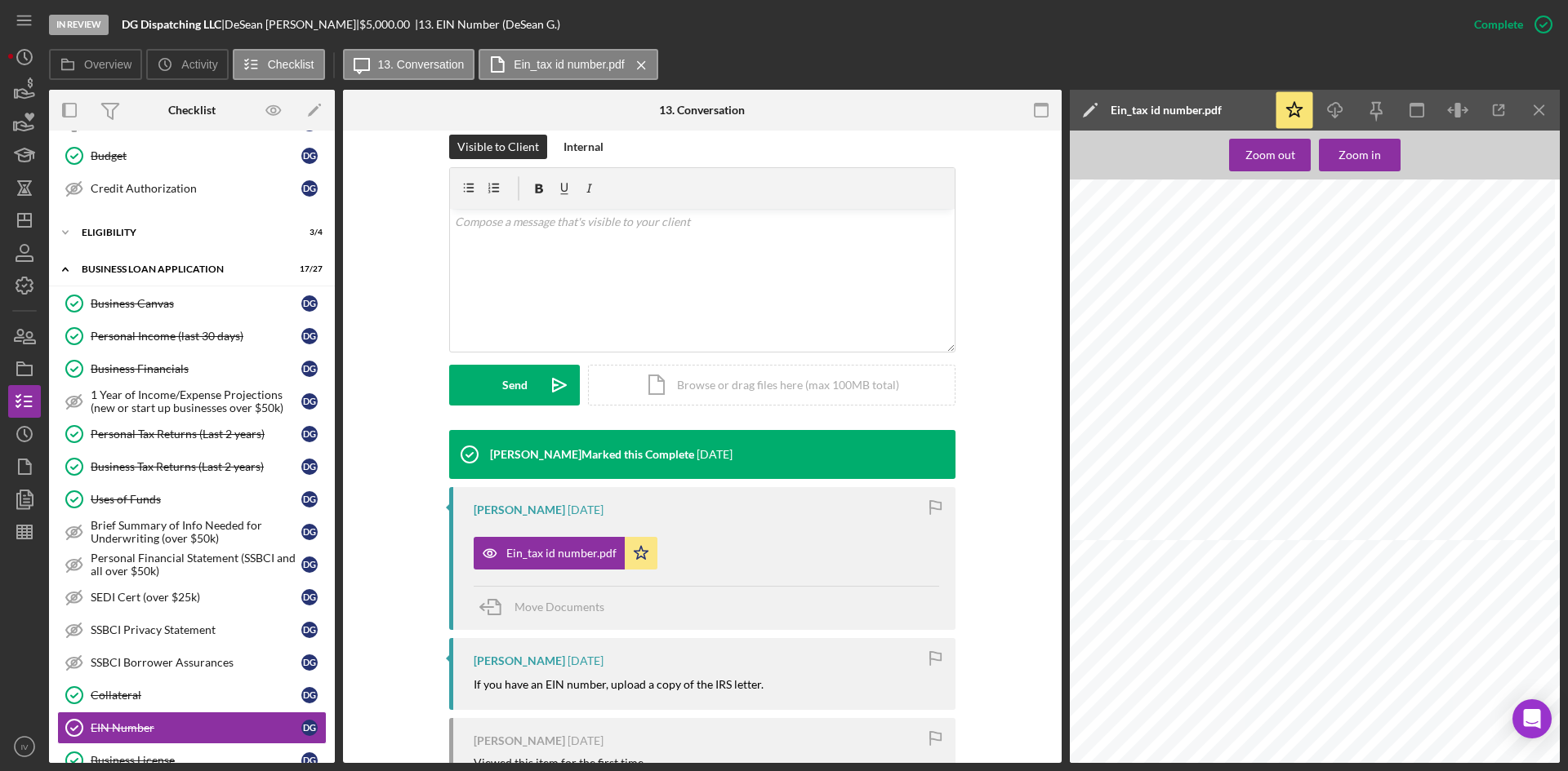
scroll to position [571, 0]
